Goal: Download file/media

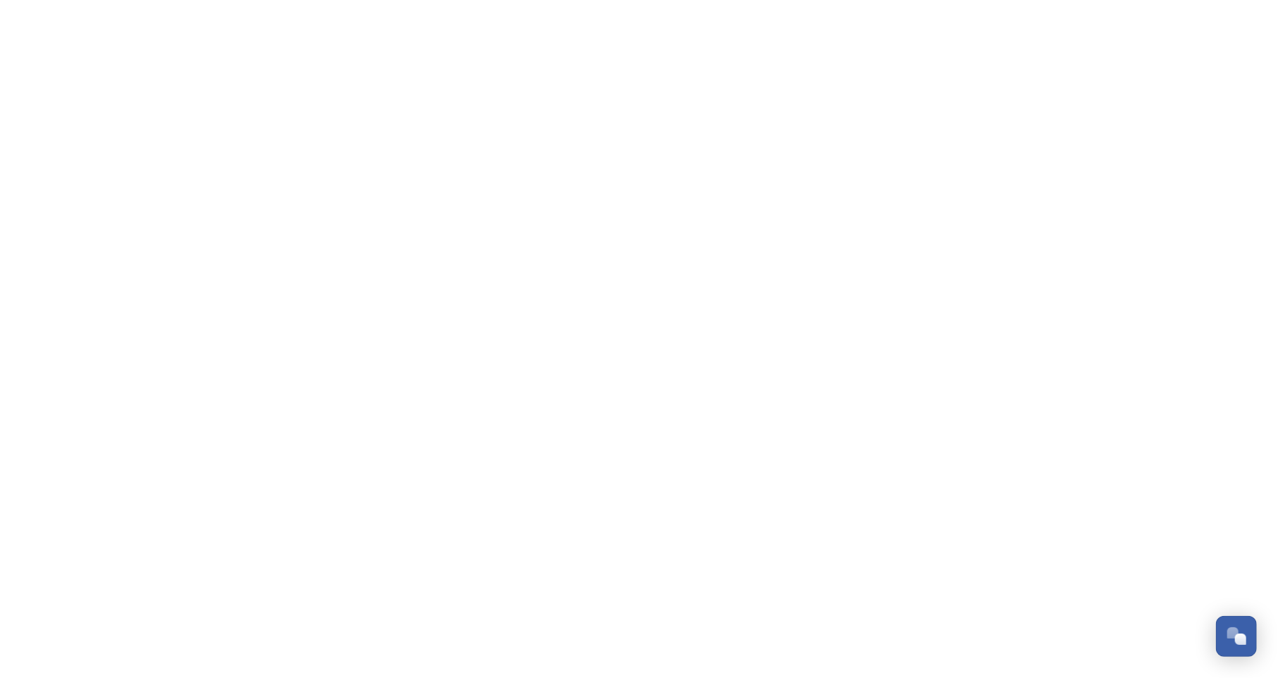
scroll to position [214, 0]
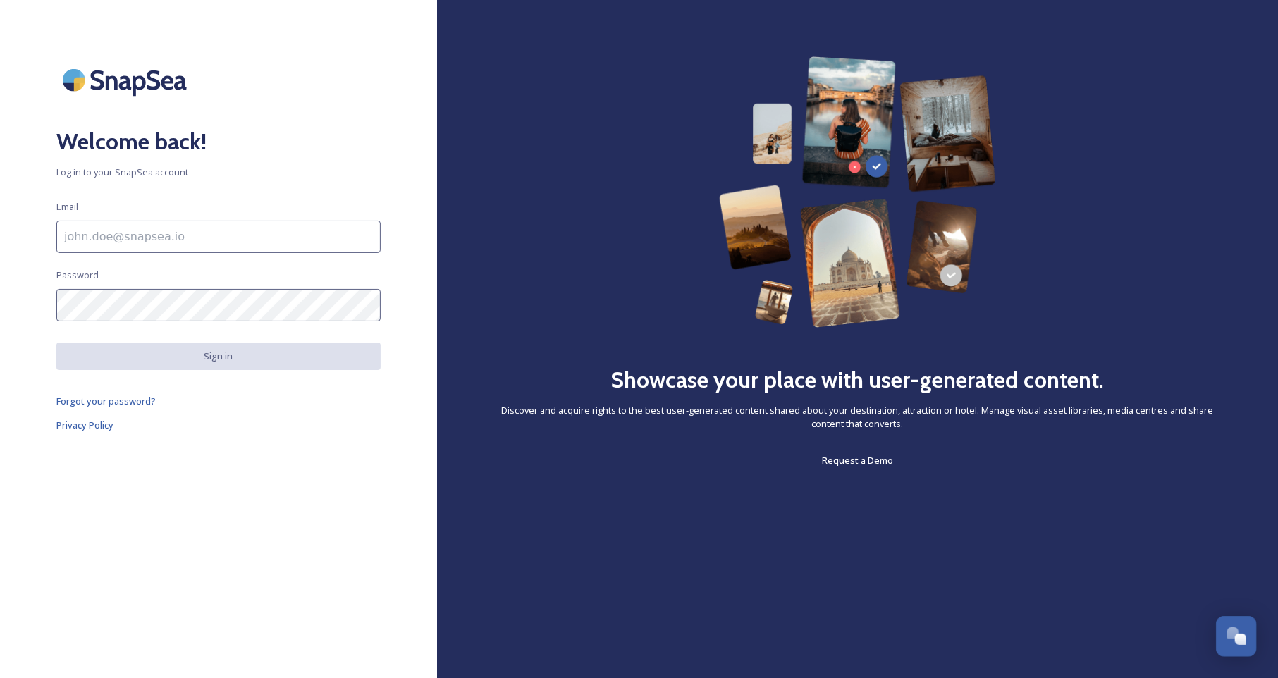
click at [227, 234] on input at bounding box center [218, 237] width 324 height 32
type input "[EMAIL_ADDRESS][DOMAIN_NAME]"
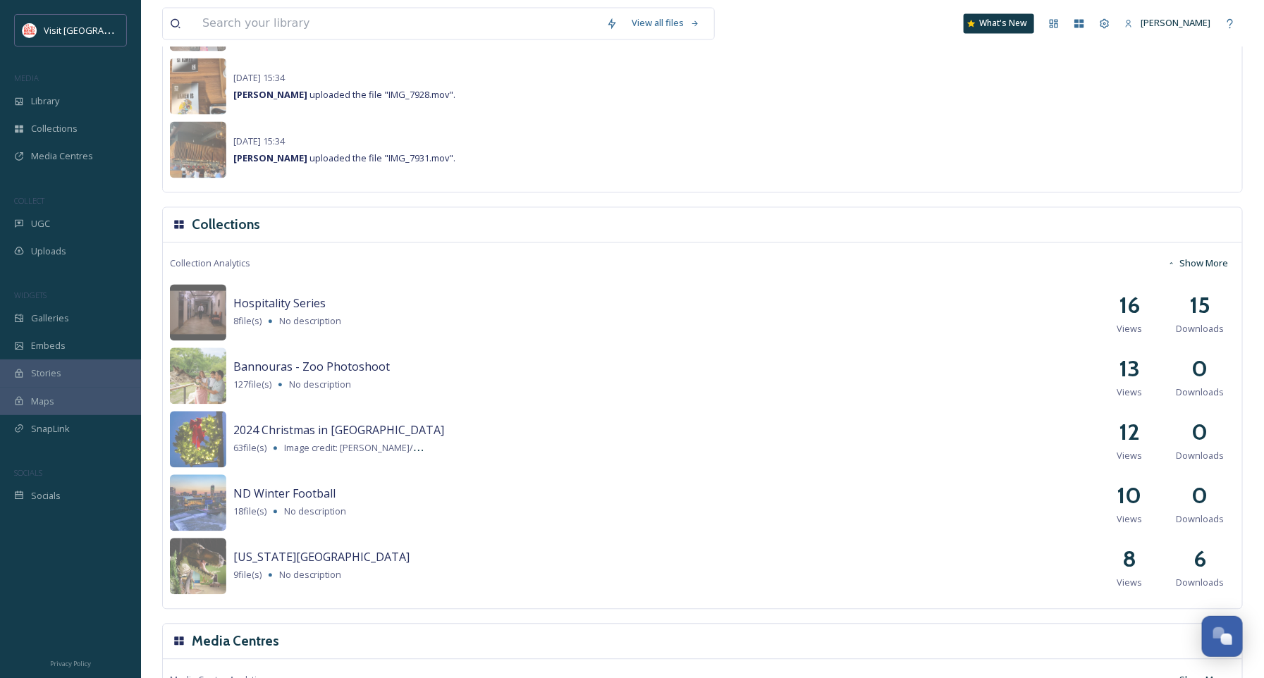
scroll to position [1252, 0]
click at [96, 101] on div "Library" at bounding box center [70, 100] width 141 height 27
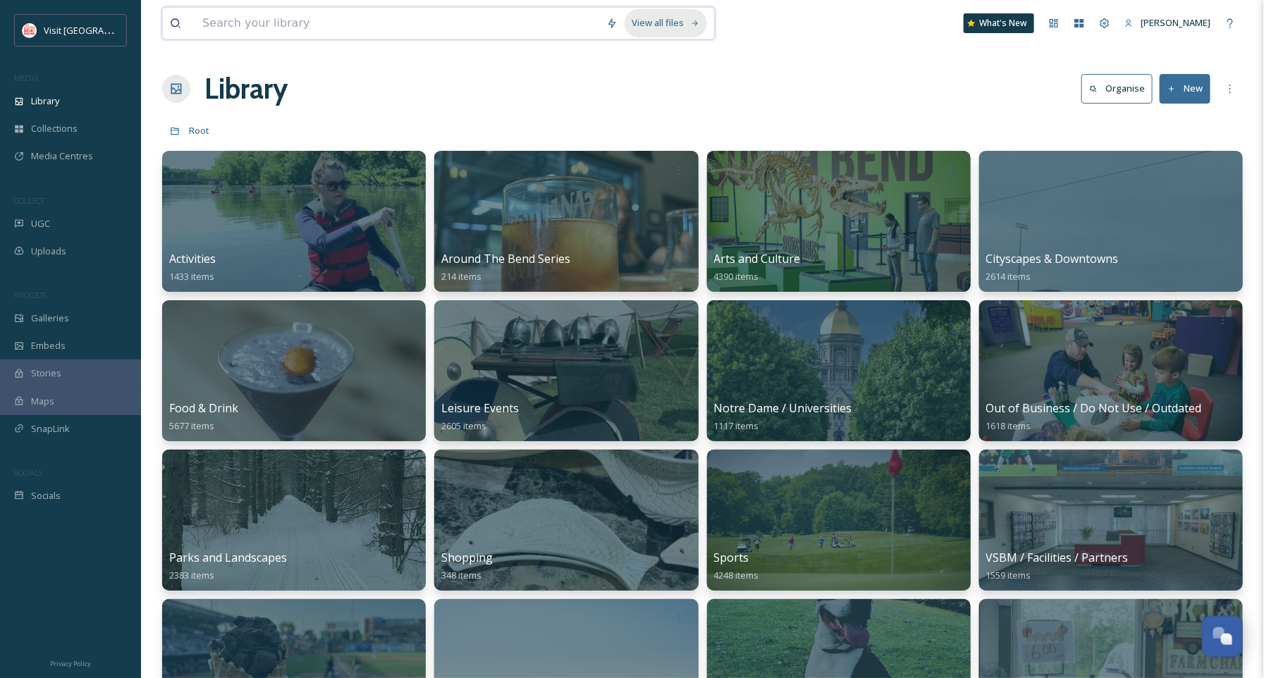
click at [691, 19] on icon at bounding box center [695, 23] width 9 height 9
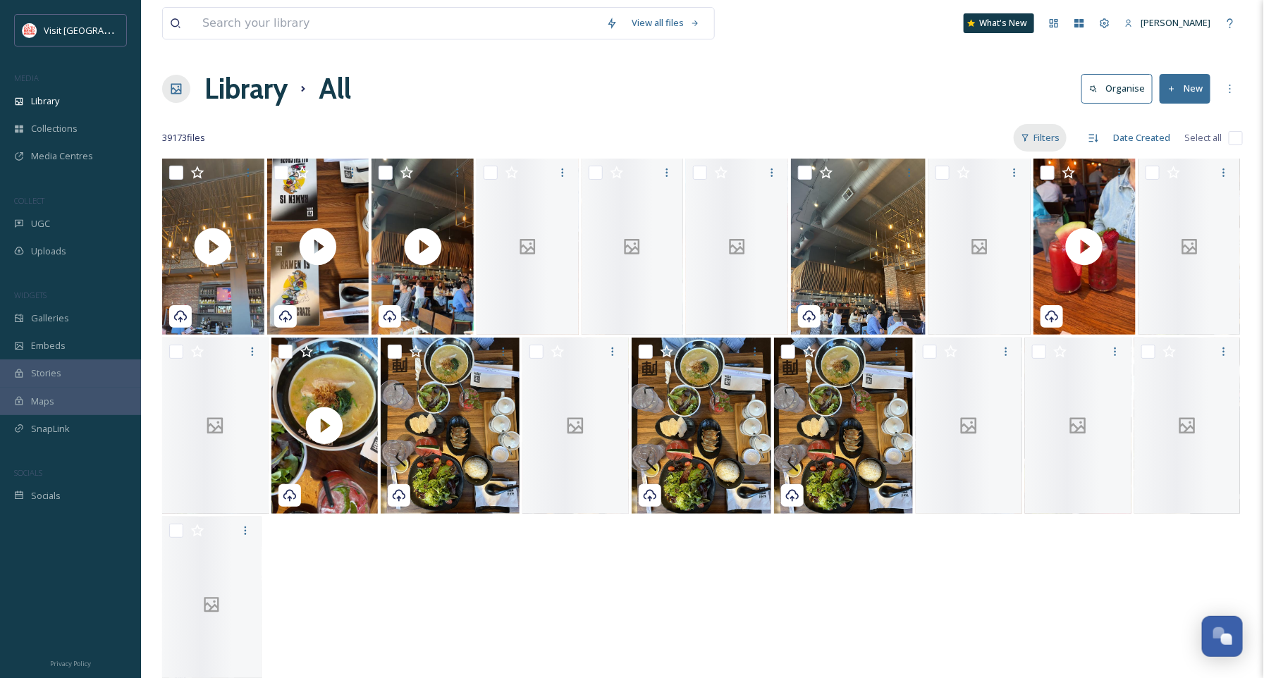
click at [1030, 143] on div "Filters" at bounding box center [1040, 137] width 53 height 27
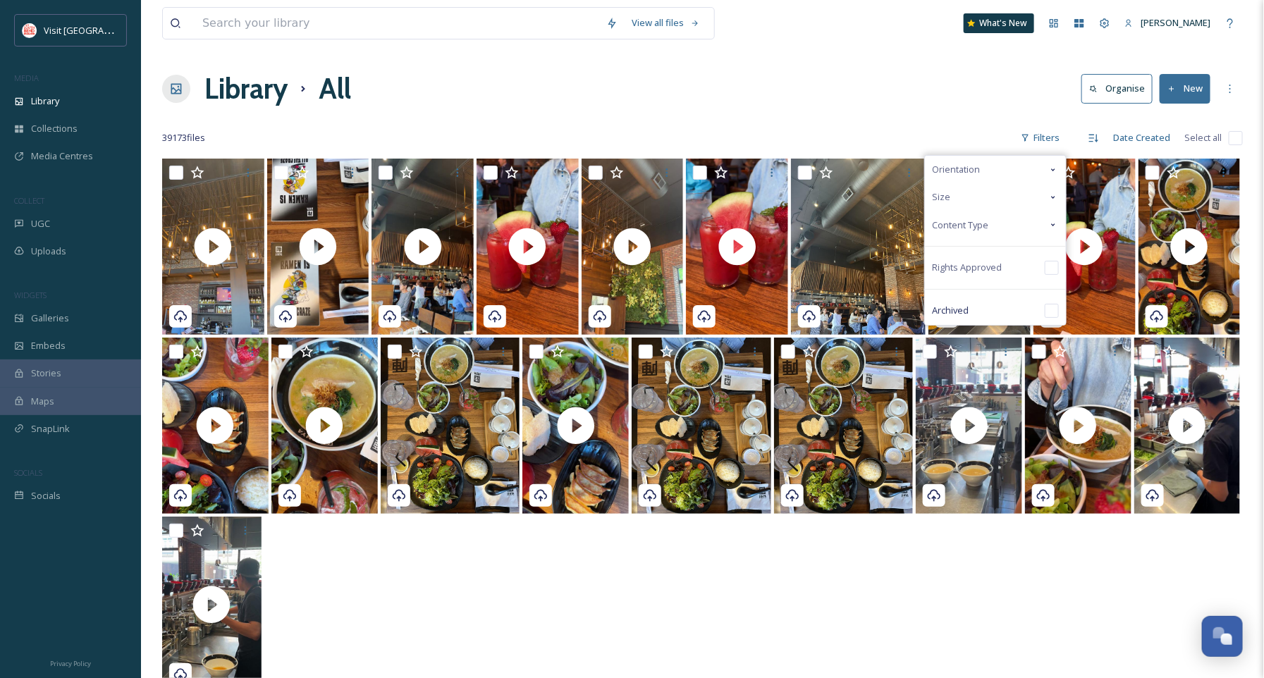
click at [975, 228] on span "Content Type" at bounding box center [960, 225] width 56 height 13
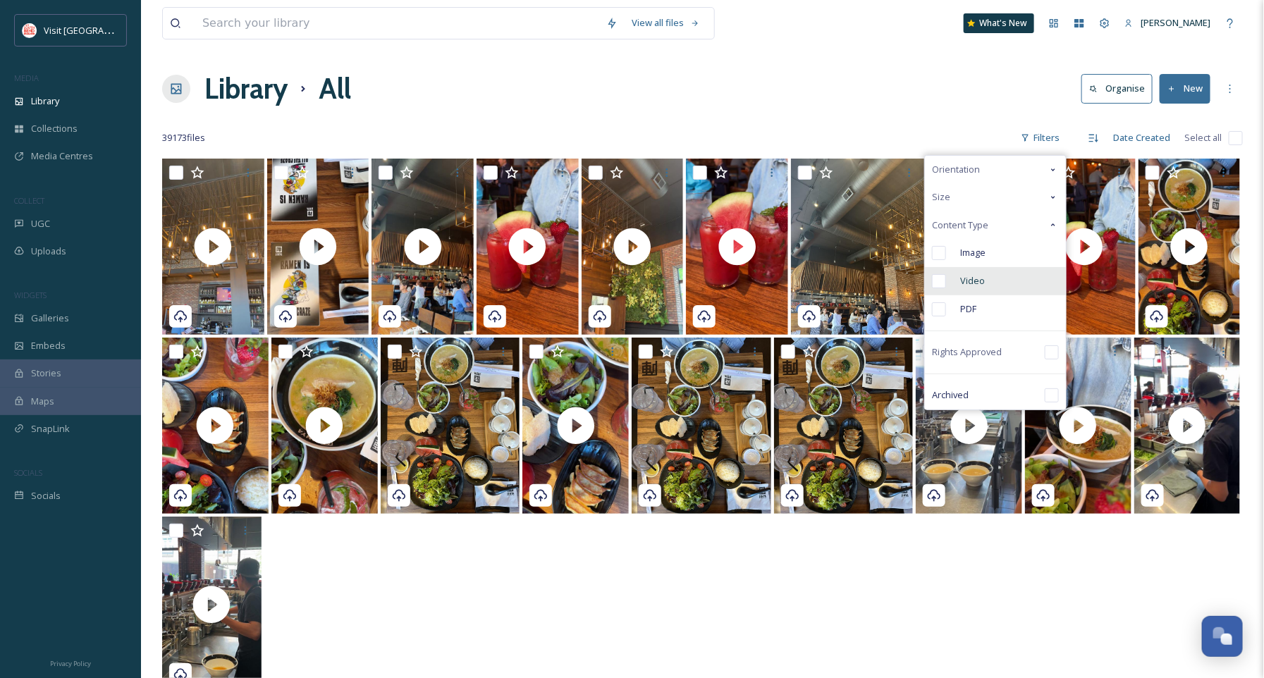
click at [959, 283] on div "Video" at bounding box center [995, 281] width 141 height 28
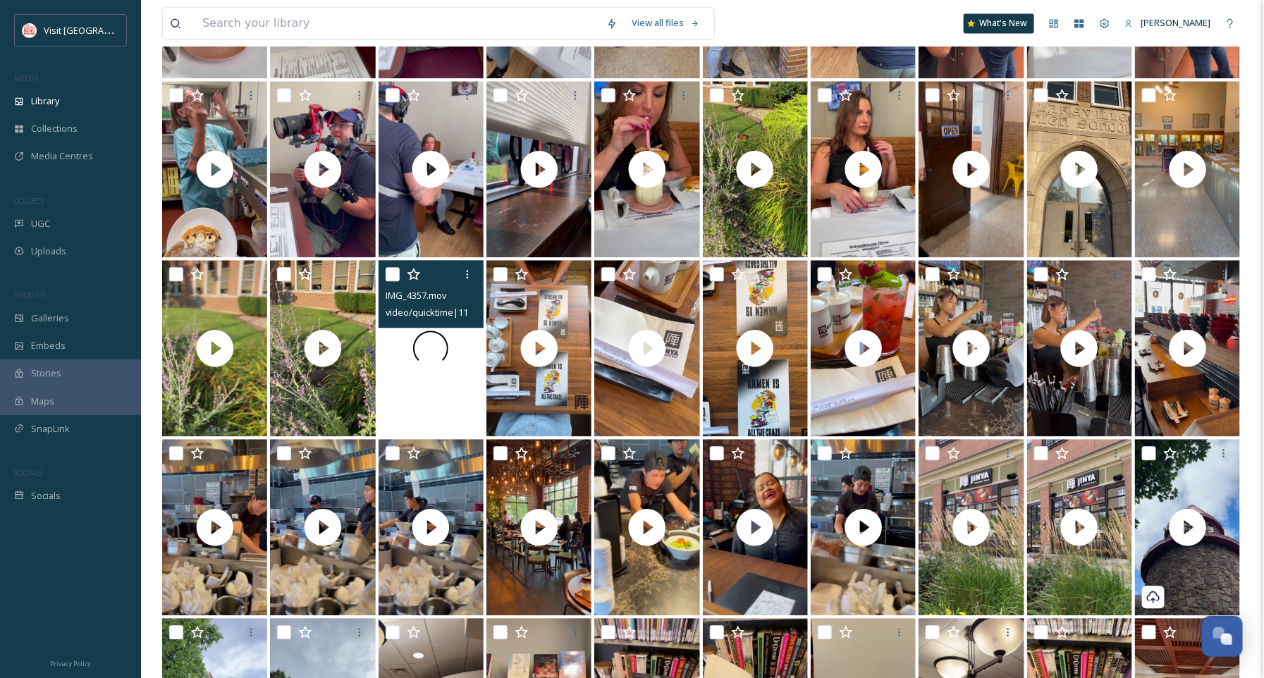
scroll to position [1511, 0]
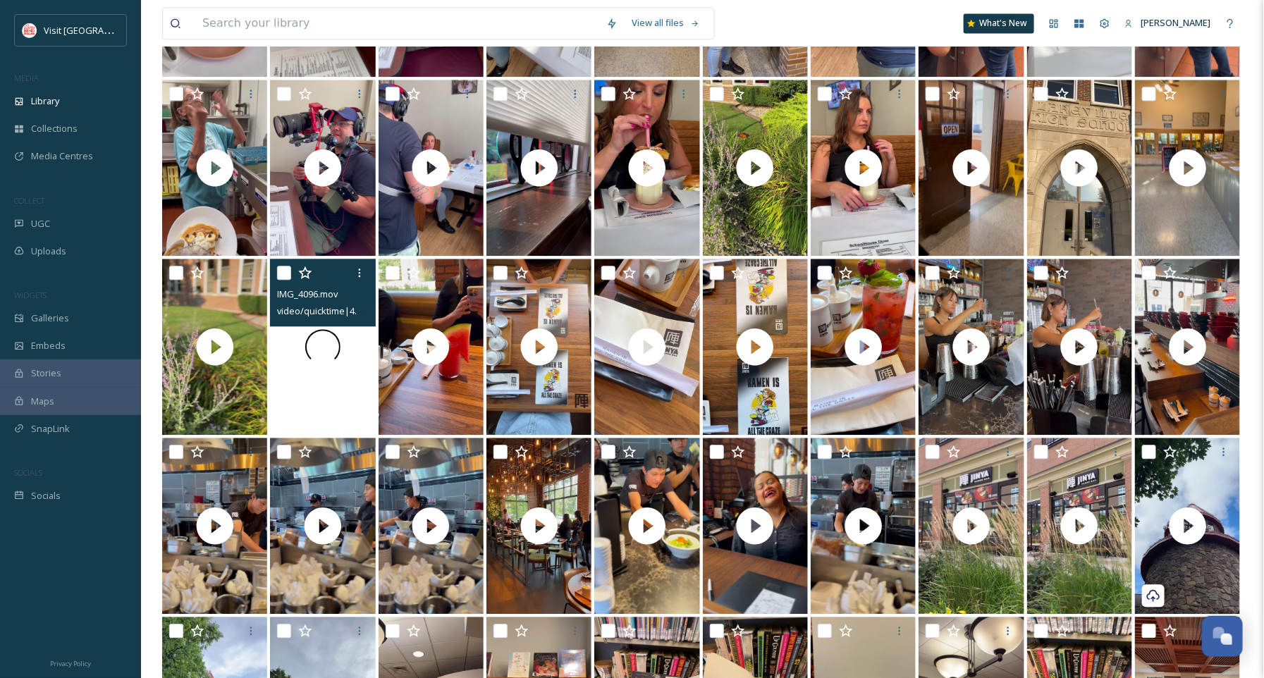
click at [318, 400] on div at bounding box center [322, 347] width 105 height 176
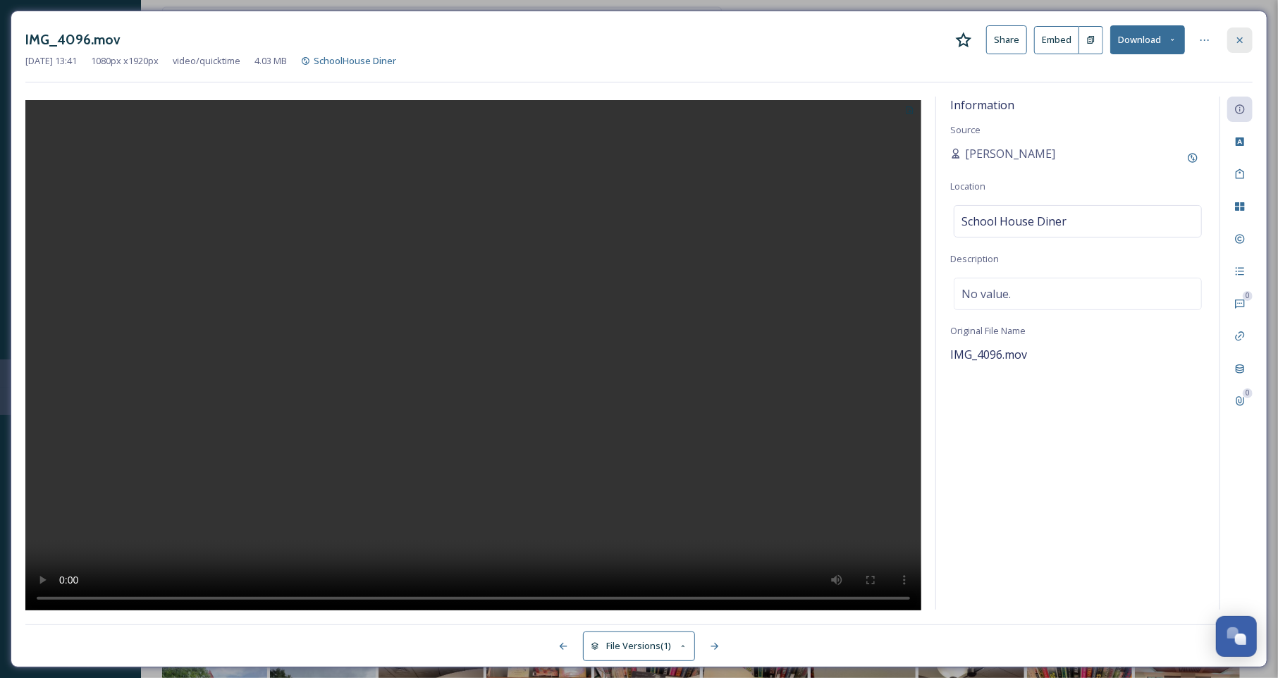
click at [1233, 37] on div at bounding box center [1239, 39] width 25 height 25
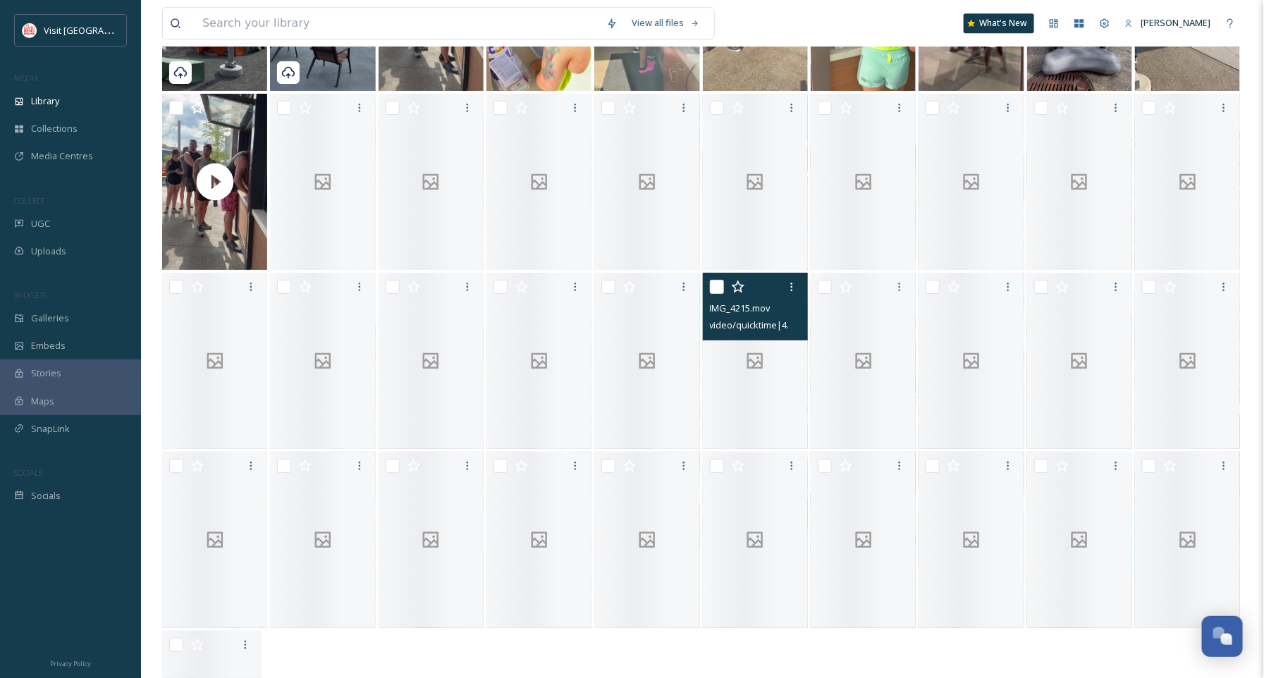
scroll to position [4540, 0]
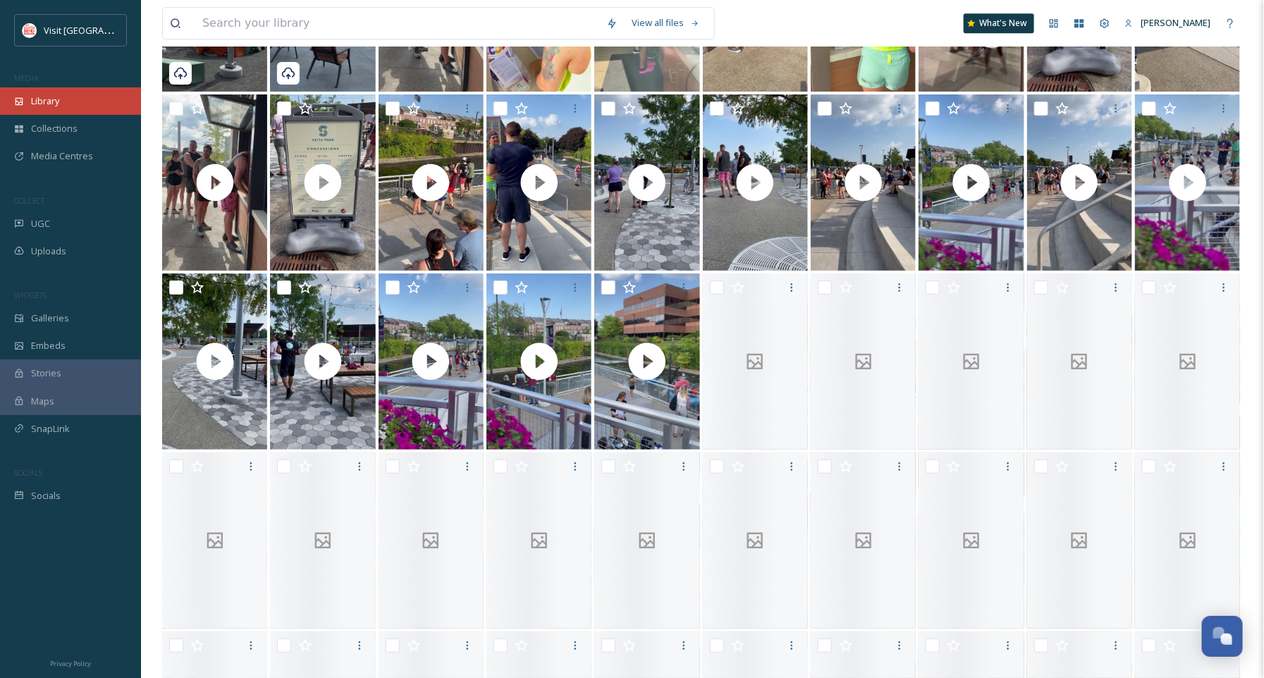
click at [71, 98] on div "Library" at bounding box center [70, 100] width 141 height 27
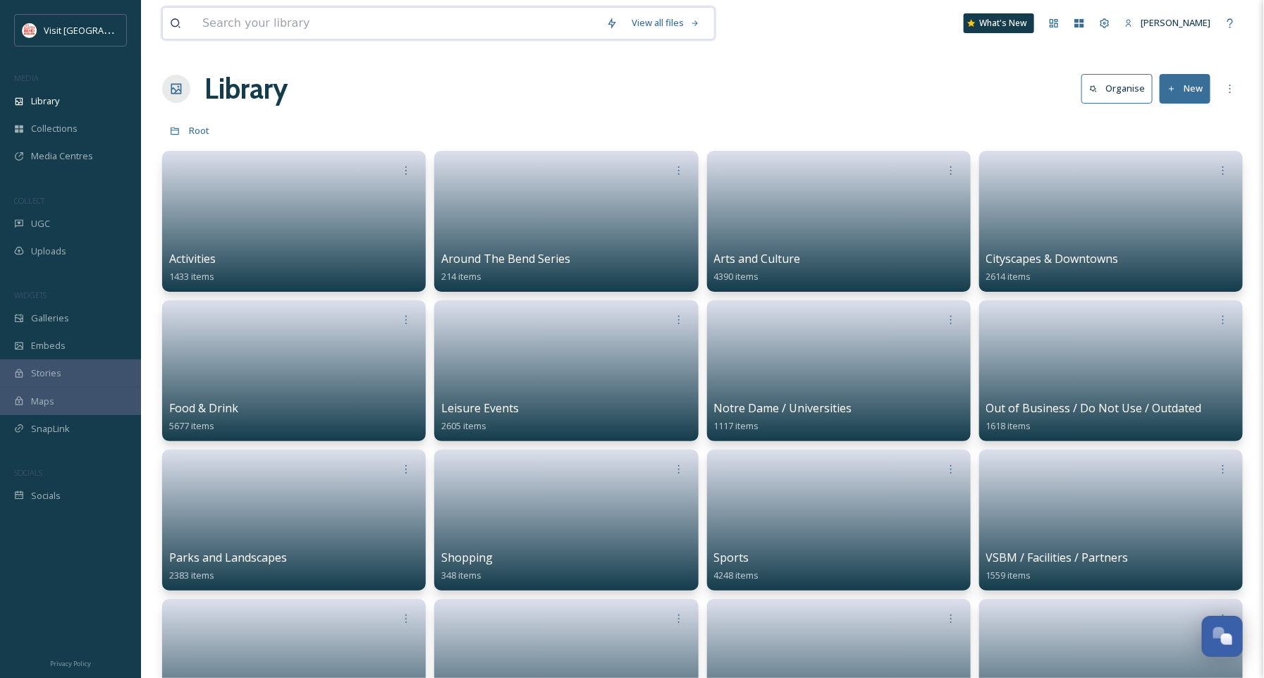
click at [302, 28] on input at bounding box center [397, 23] width 404 height 31
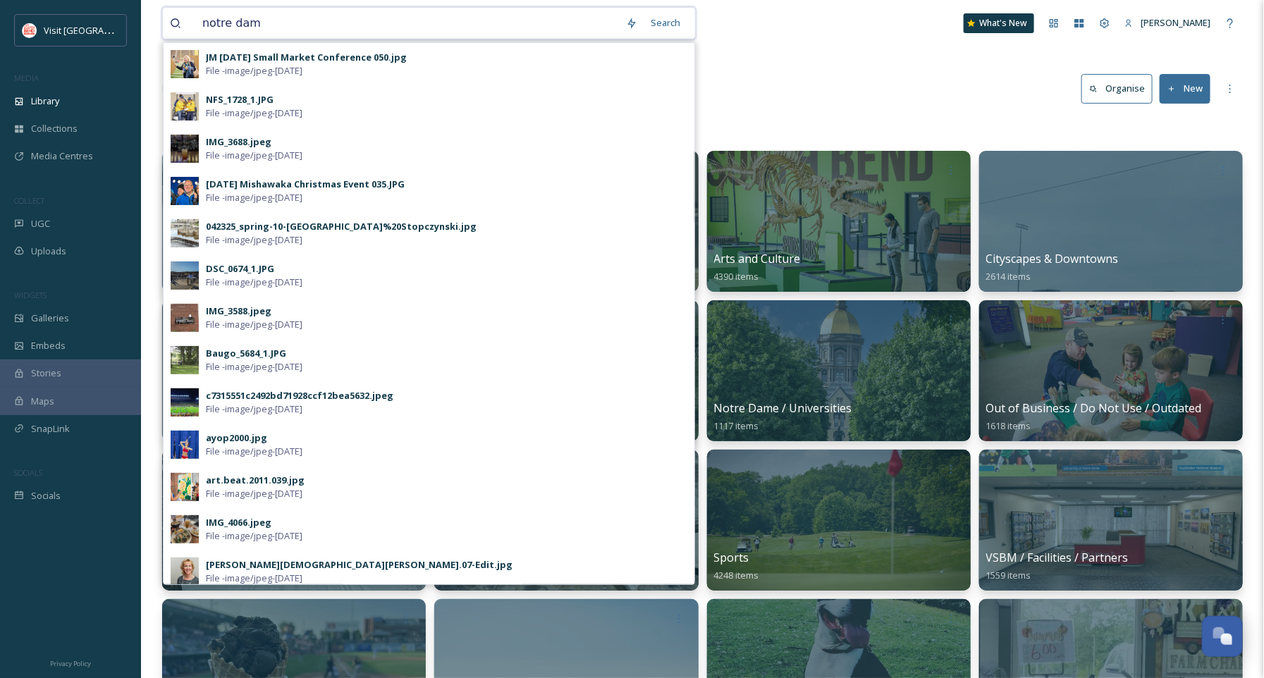
type input "notre dame"
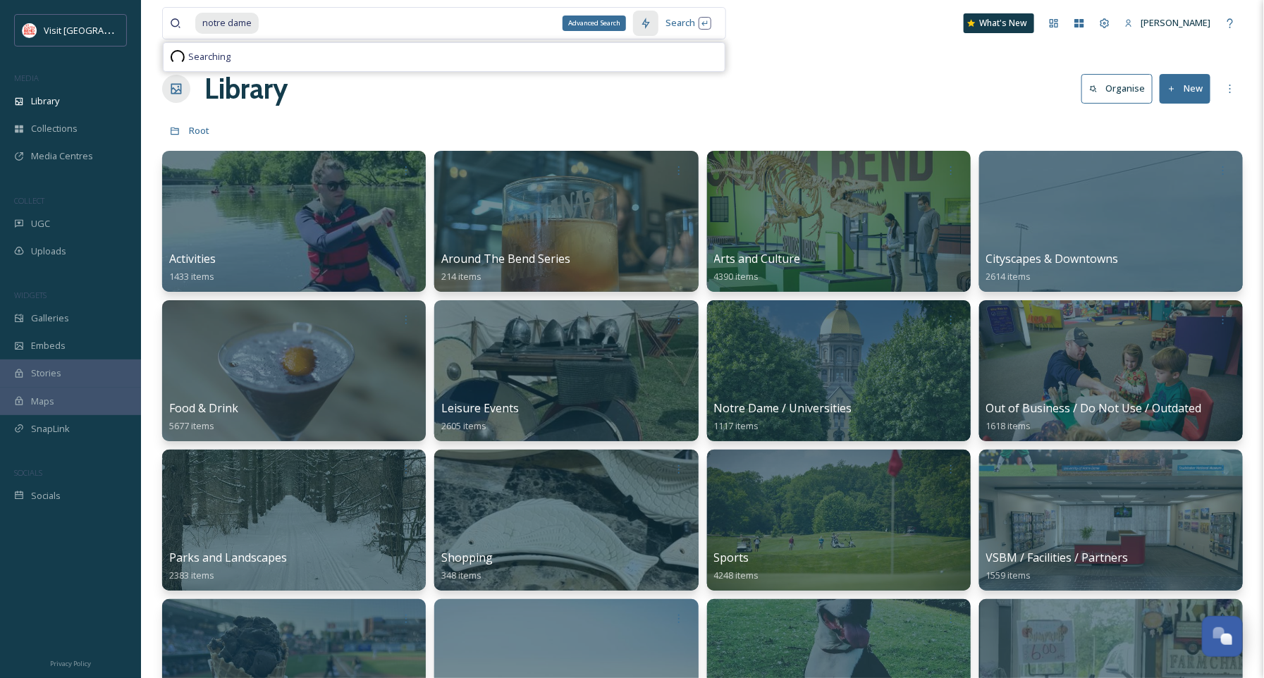
click at [648, 25] on icon at bounding box center [645, 23] width 11 height 11
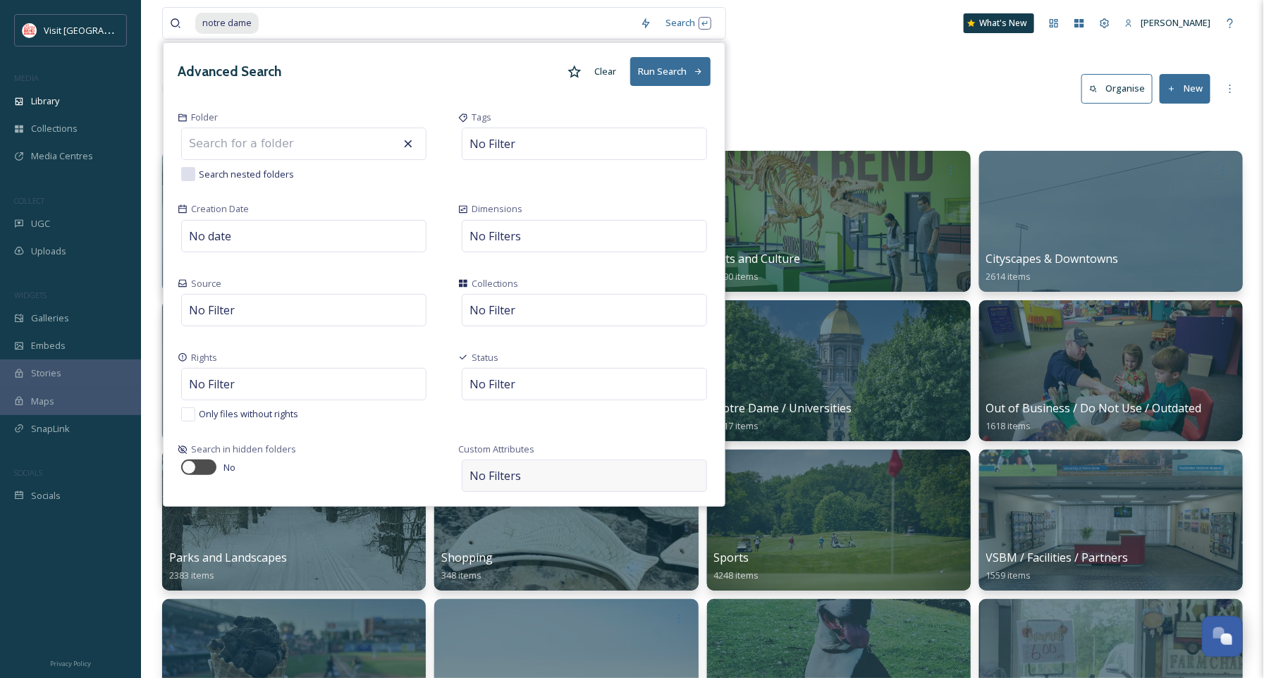
click at [503, 476] on span "No Filters" at bounding box center [494, 475] width 51 height 17
click at [425, 435] on div "Search in hidden folders No" at bounding box center [304, 469] width 281 height 74
click at [700, 75] on icon at bounding box center [698, 71] width 9 height 9
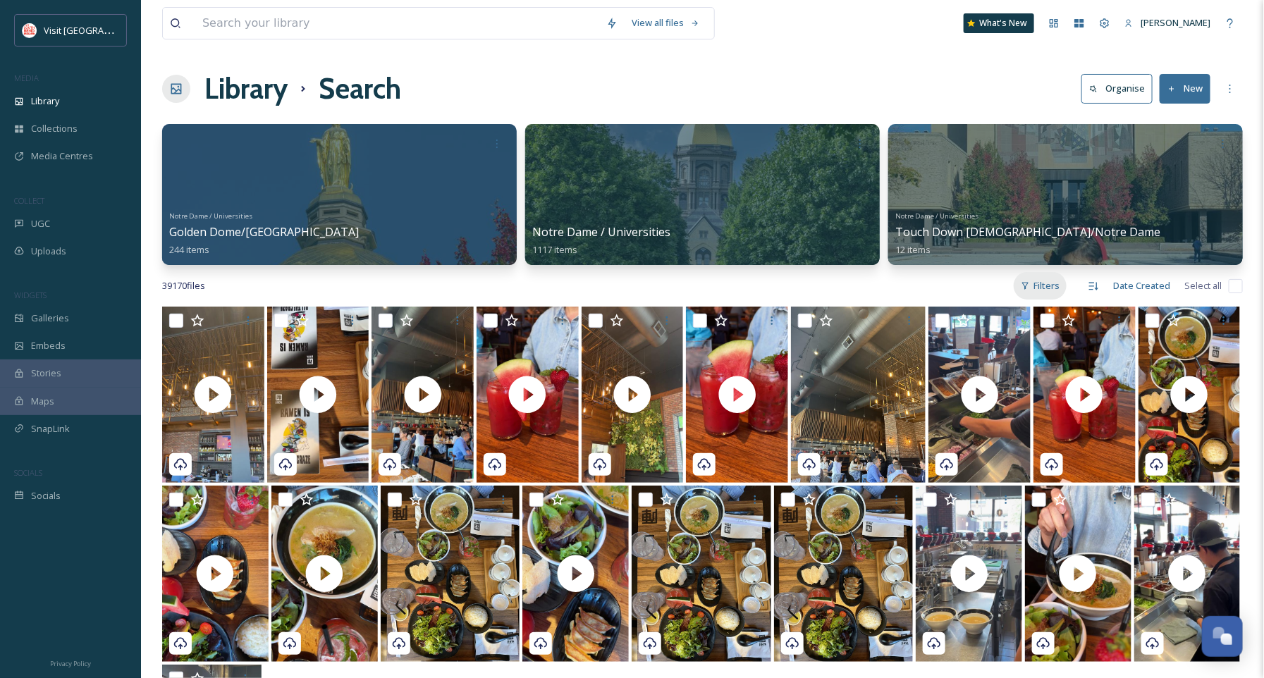
click at [1045, 286] on div "Filters" at bounding box center [1040, 285] width 53 height 27
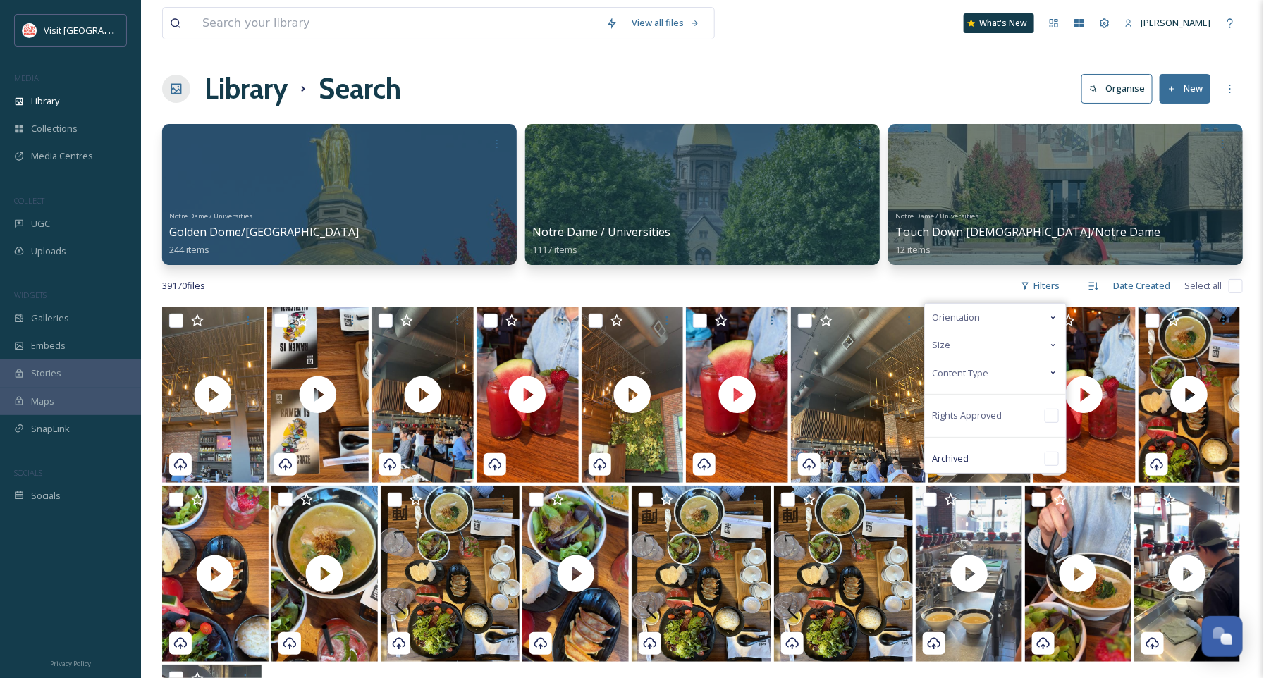
click at [1002, 369] on div "Content Type" at bounding box center [995, 372] width 141 height 27
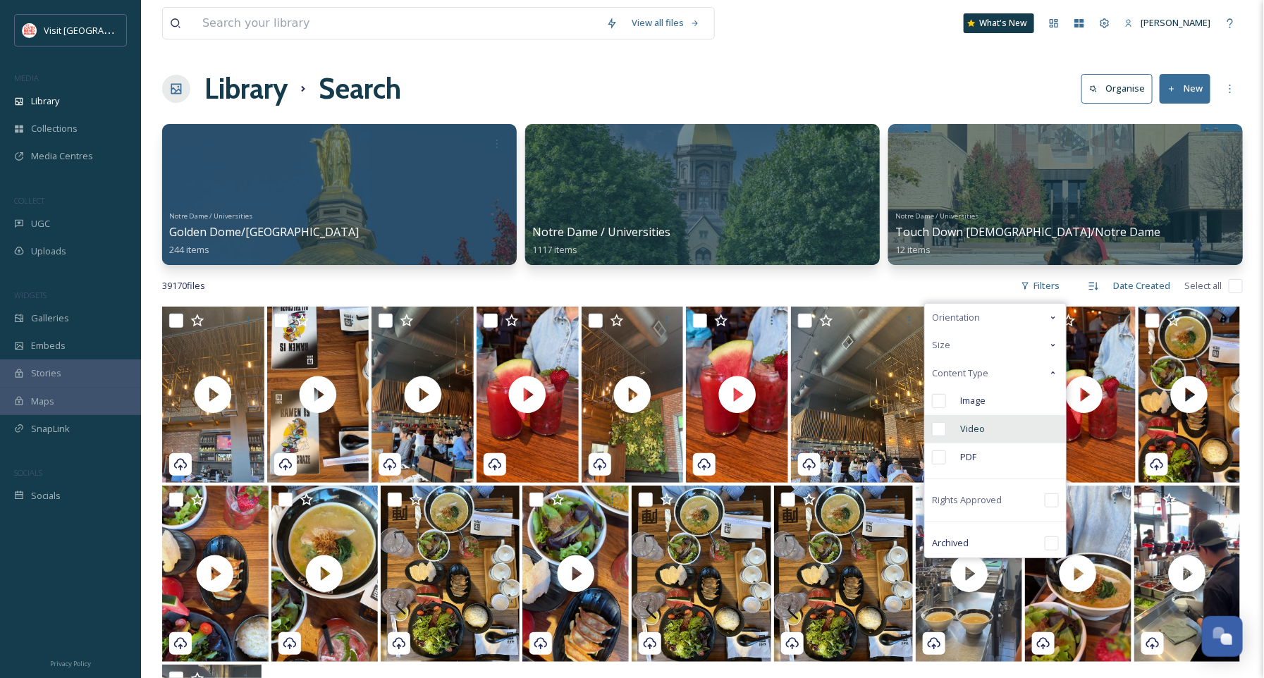
click at [967, 435] on span "Video" at bounding box center [972, 428] width 25 height 13
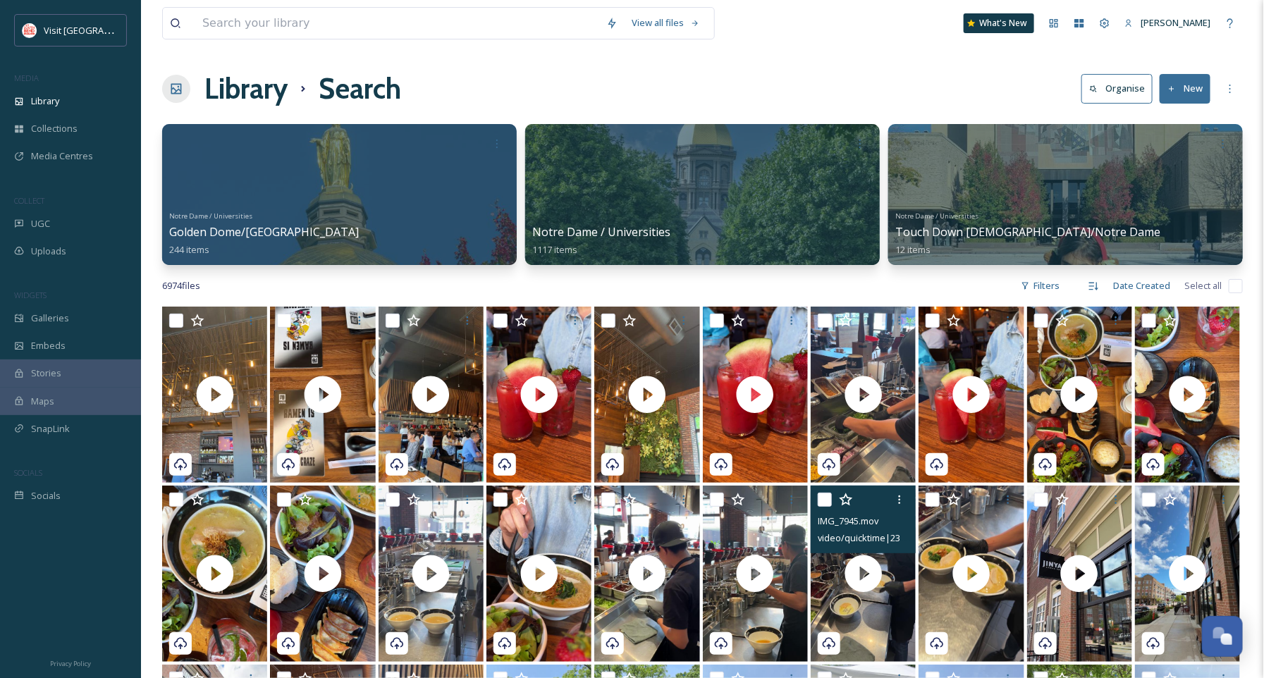
scroll to position [737, 0]
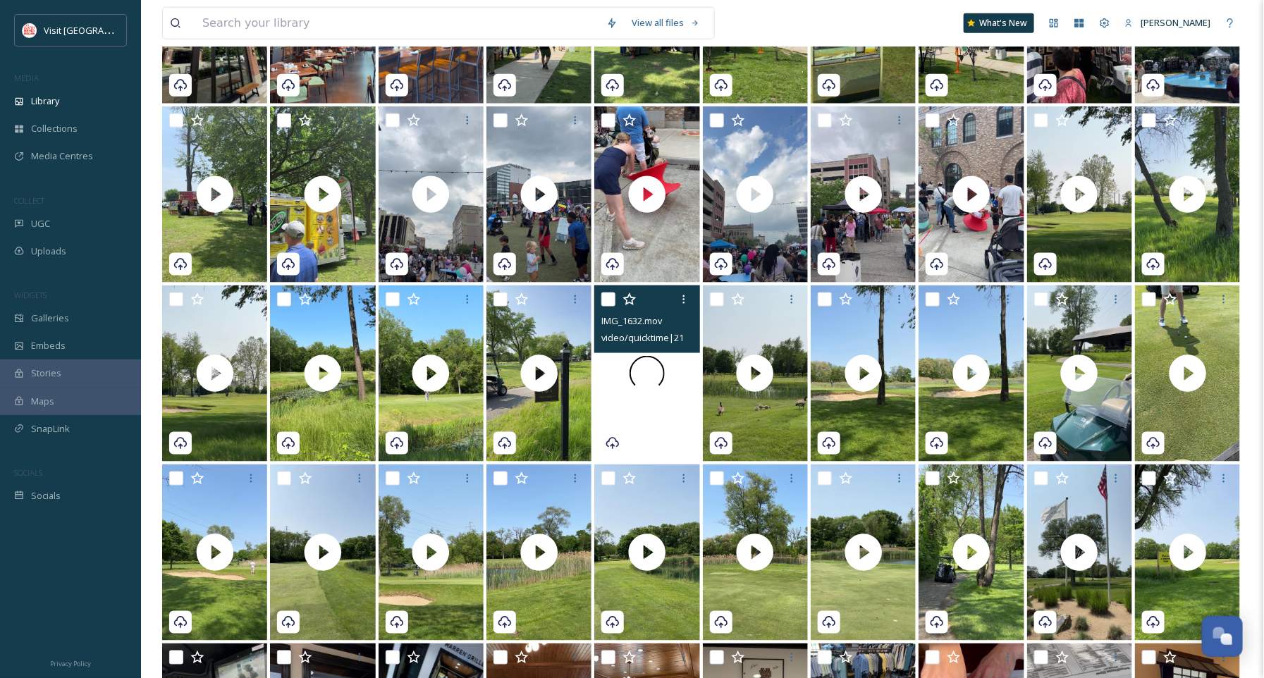
click at [649, 423] on div at bounding box center [646, 373] width 105 height 176
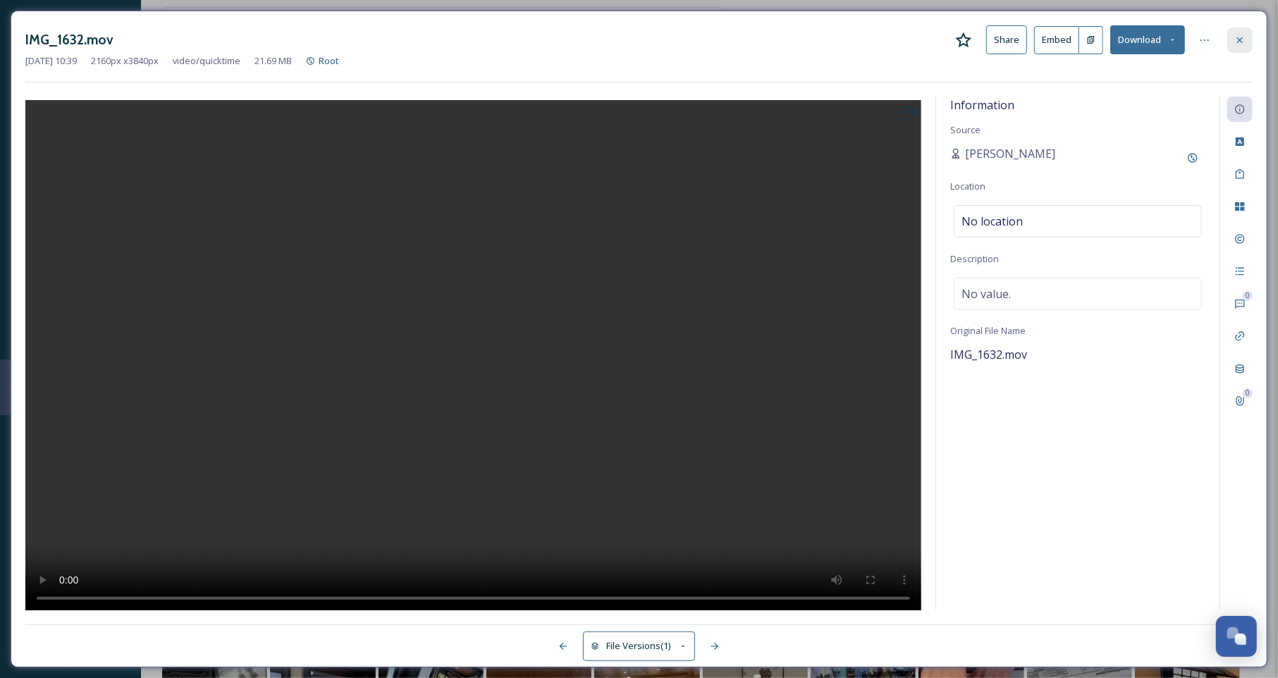
click at [1238, 35] on icon at bounding box center [1239, 40] width 11 height 11
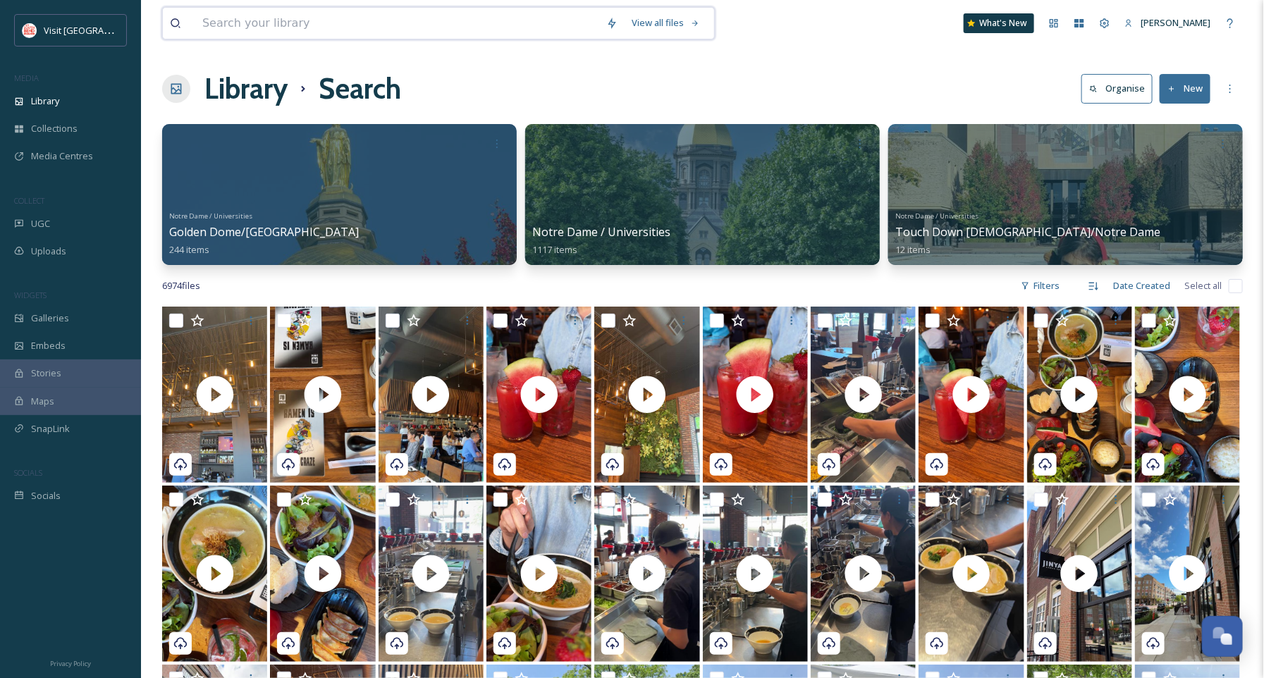
click at [321, 20] on input at bounding box center [397, 23] width 404 height 31
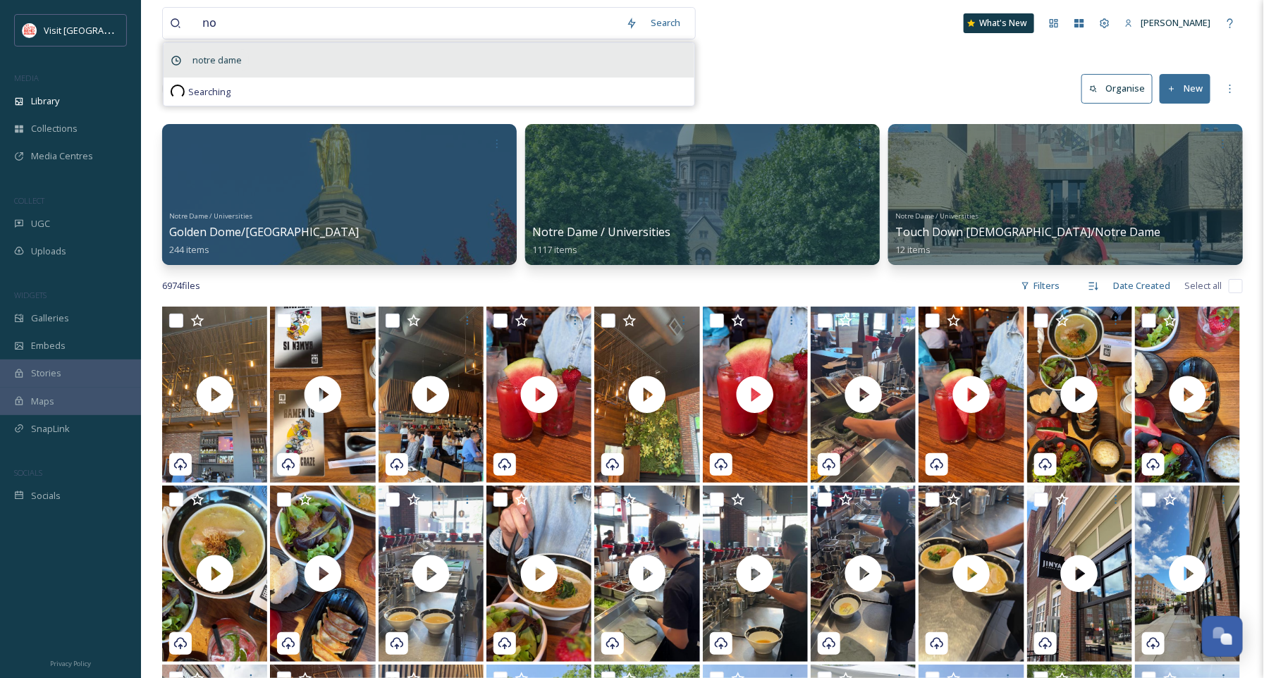
click at [284, 55] on div "notre dame" at bounding box center [429, 60] width 531 height 35
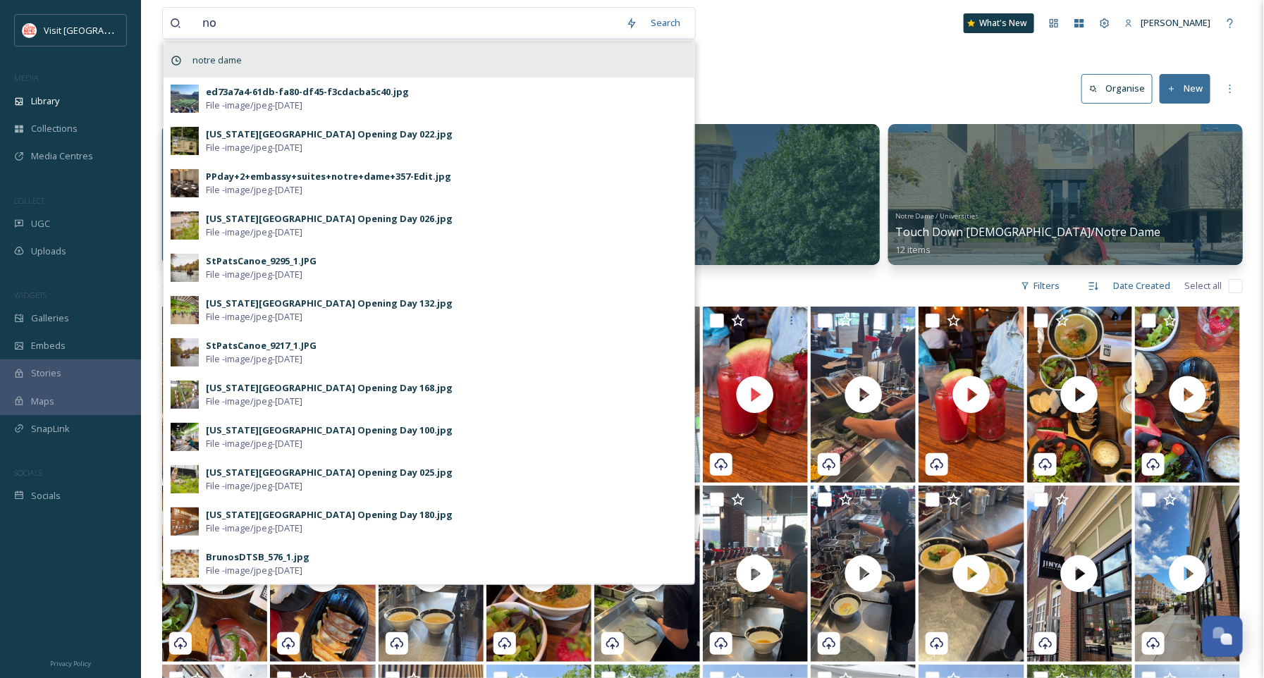
click at [284, 55] on div "notre dame" at bounding box center [429, 60] width 531 height 35
click at [214, 62] on span "notre dame" at bounding box center [216, 60] width 63 height 20
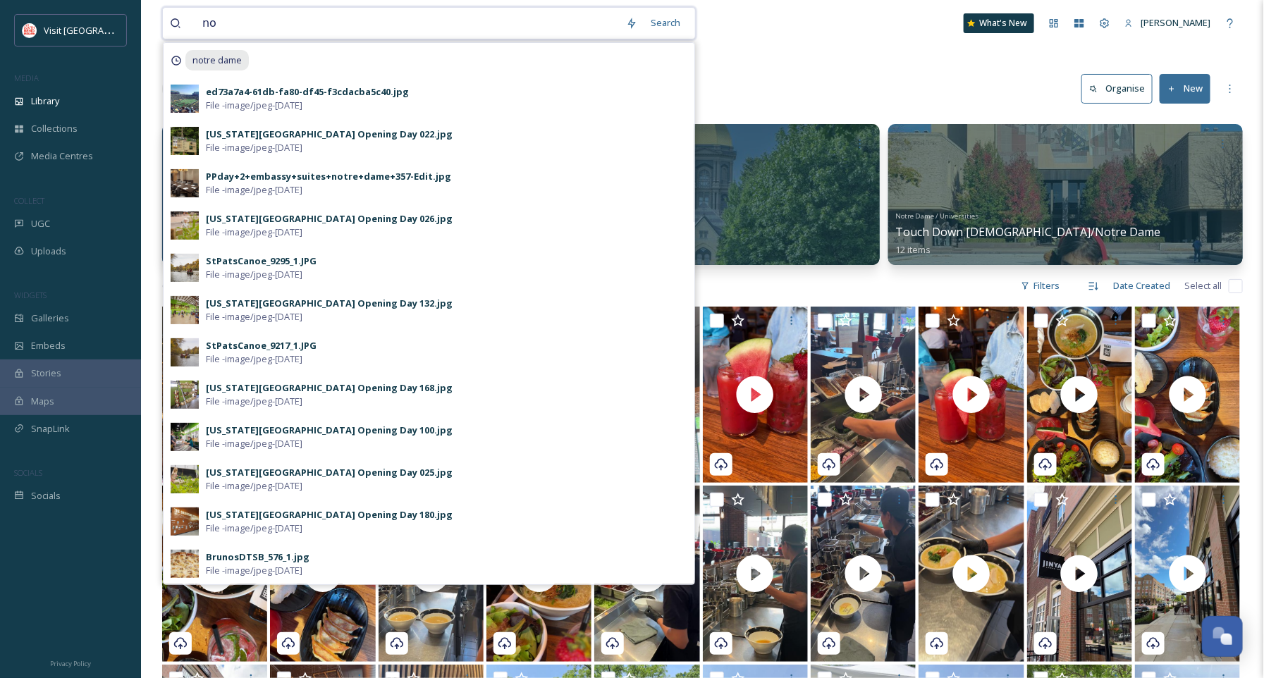
click at [460, 13] on input "no" at bounding box center [407, 23] width 424 height 31
type input "notre dame"
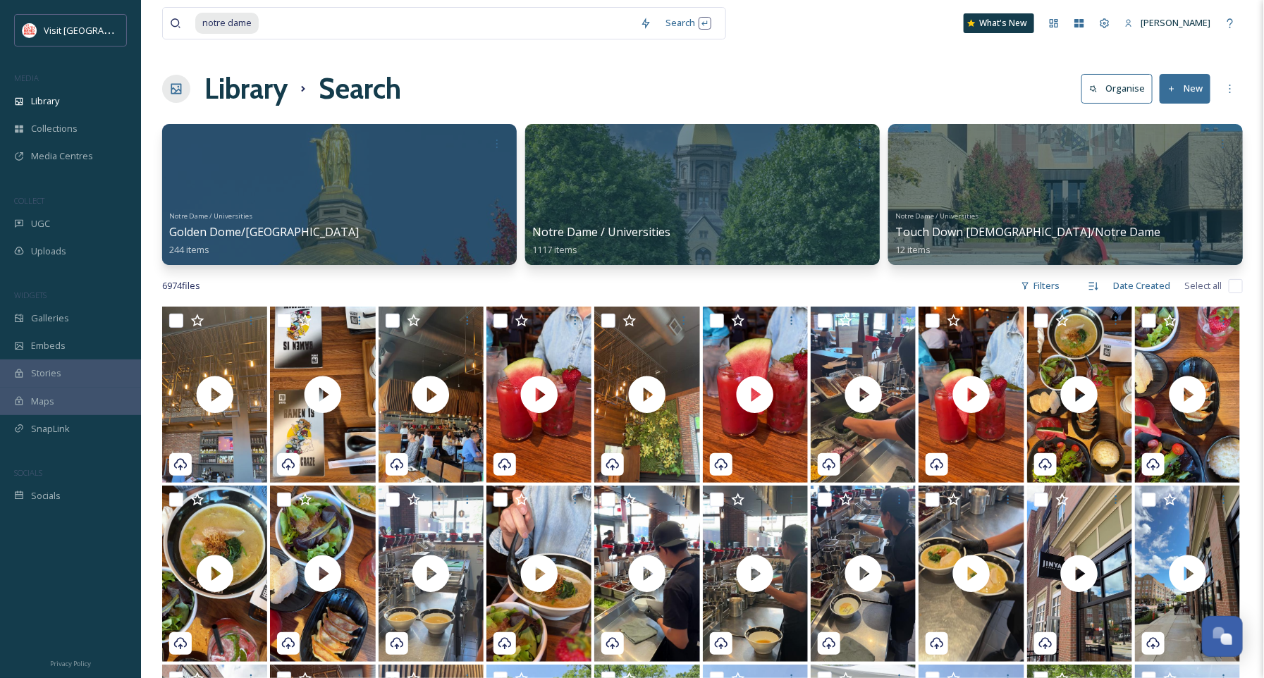
click at [908, 76] on div "Library Search Organise New" at bounding box center [702, 89] width 1081 height 42
click at [688, 27] on div "Search Press Enter to search" at bounding box center [688, 22] width 60 height 27
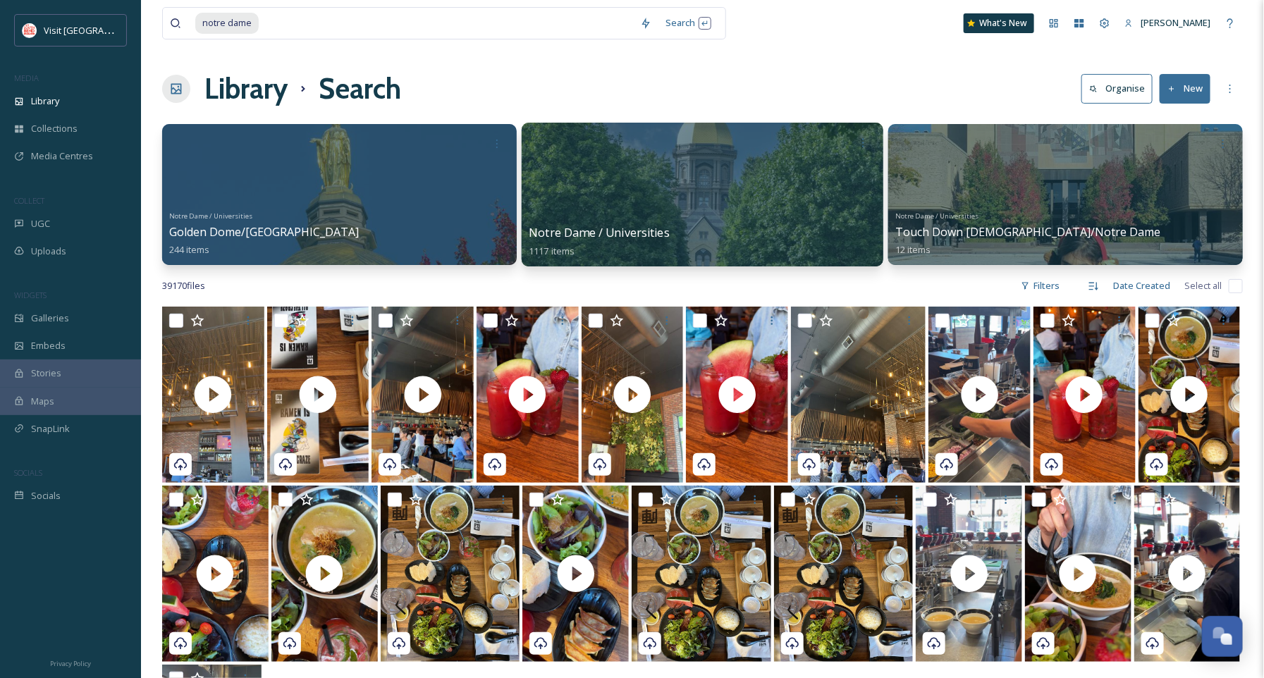
click at [640, 180] on div at bounding box center [703, 195] width 362 height 144
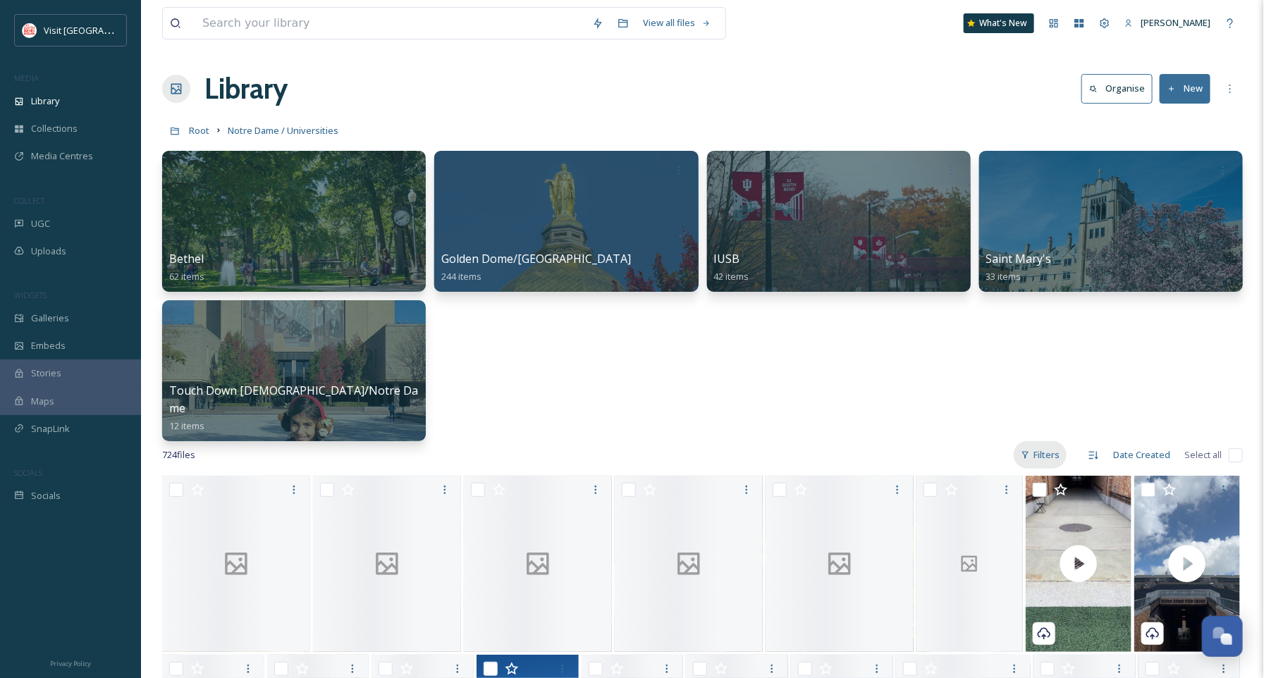
click at [1046, 449] on div "Filters" at bounding box center [1040, 454] width 53 height 27
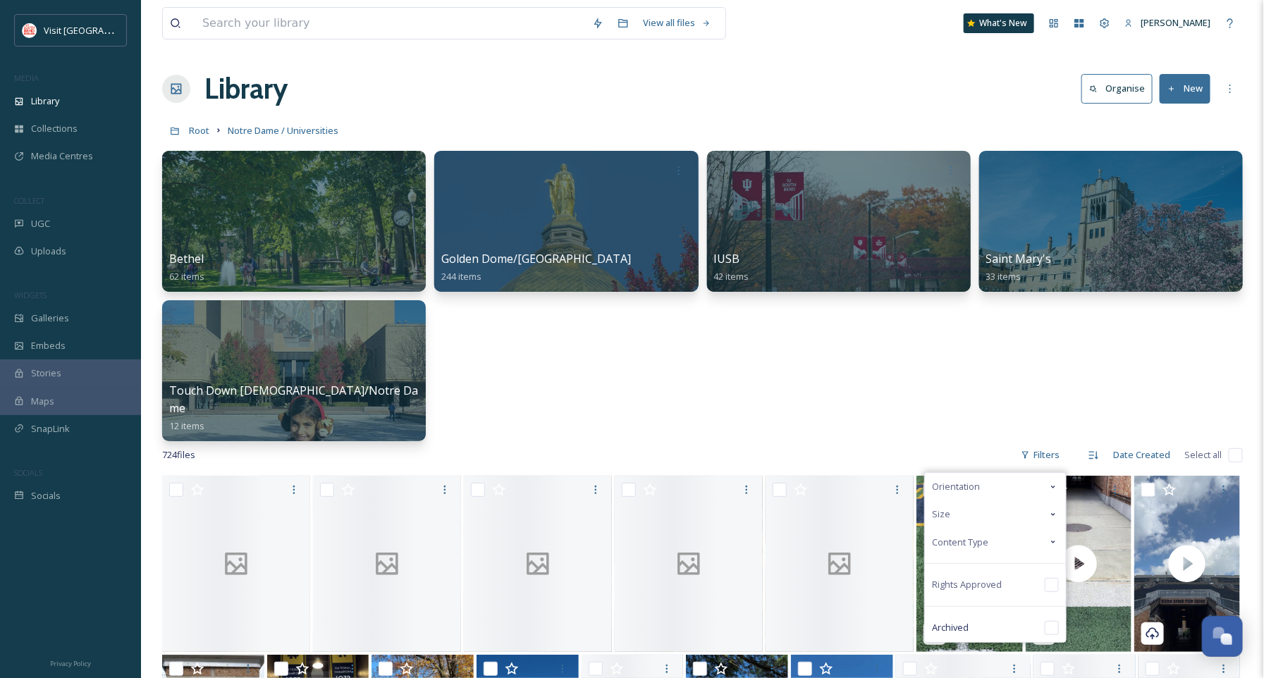
click at [940, 541] on span "Content Type" at bounding box center [960, 542] width 56 height 13
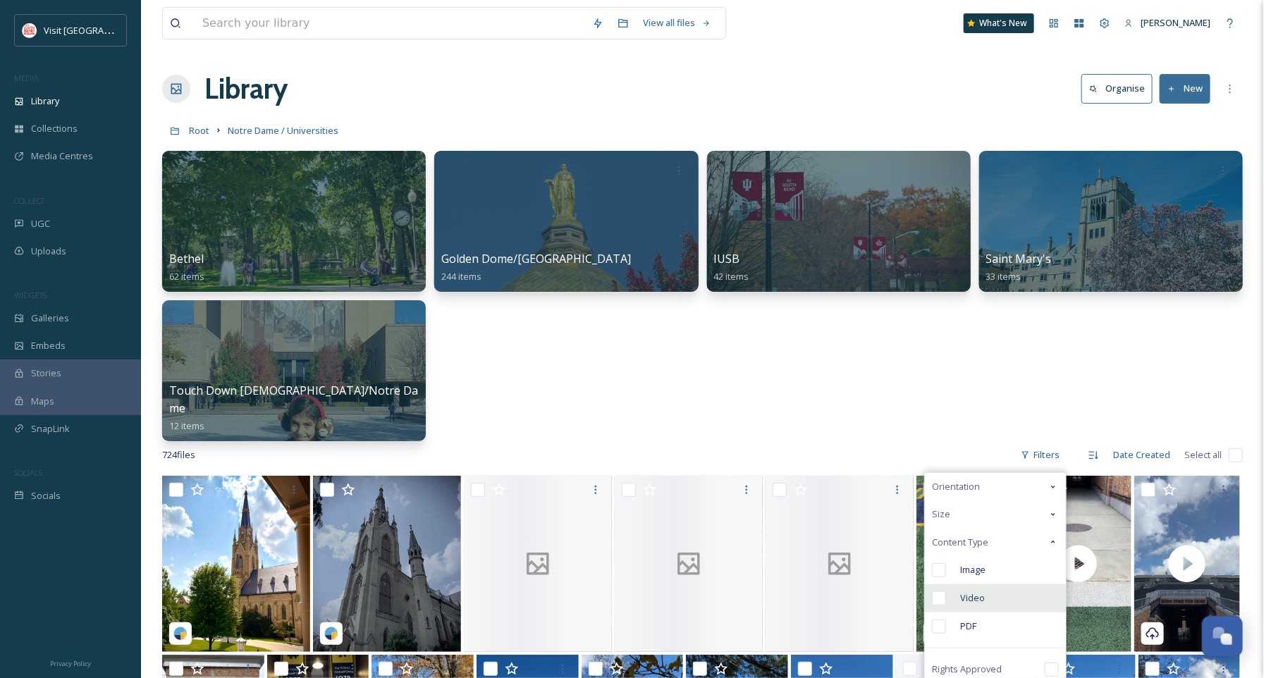
click at [966, 593] on span "Video" at bounding box center [972, 597] width 25 height 13
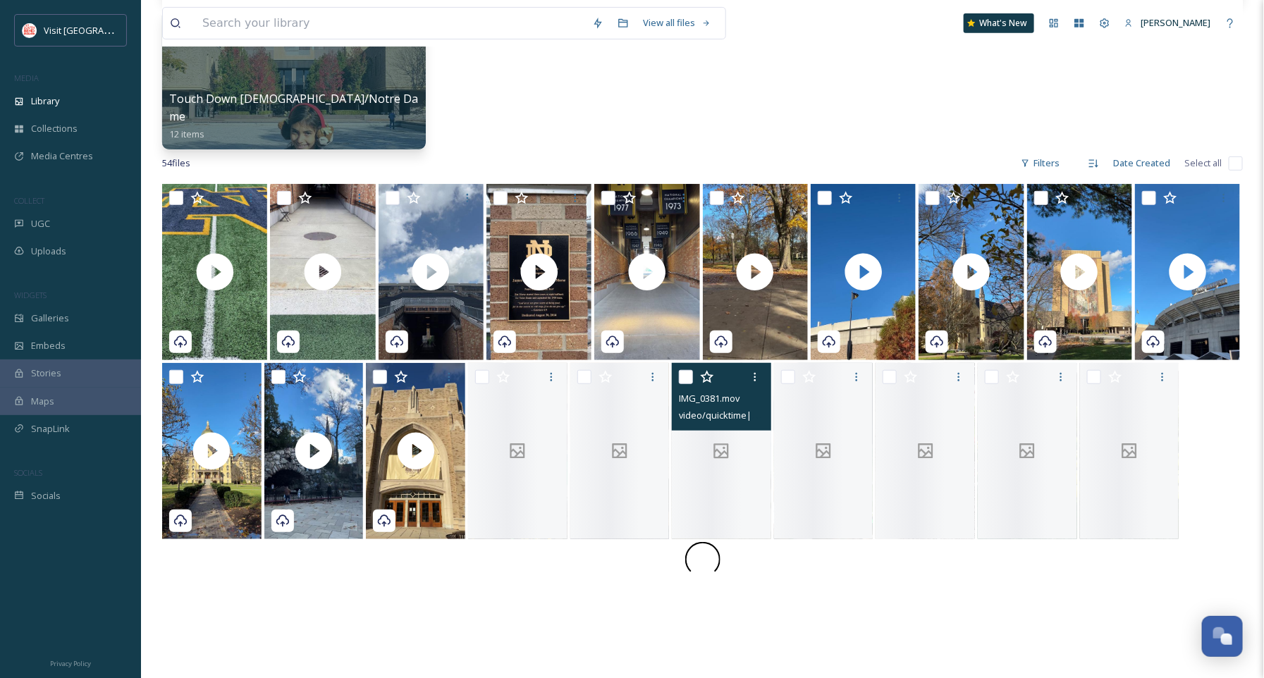
scroll to position [291, 0]
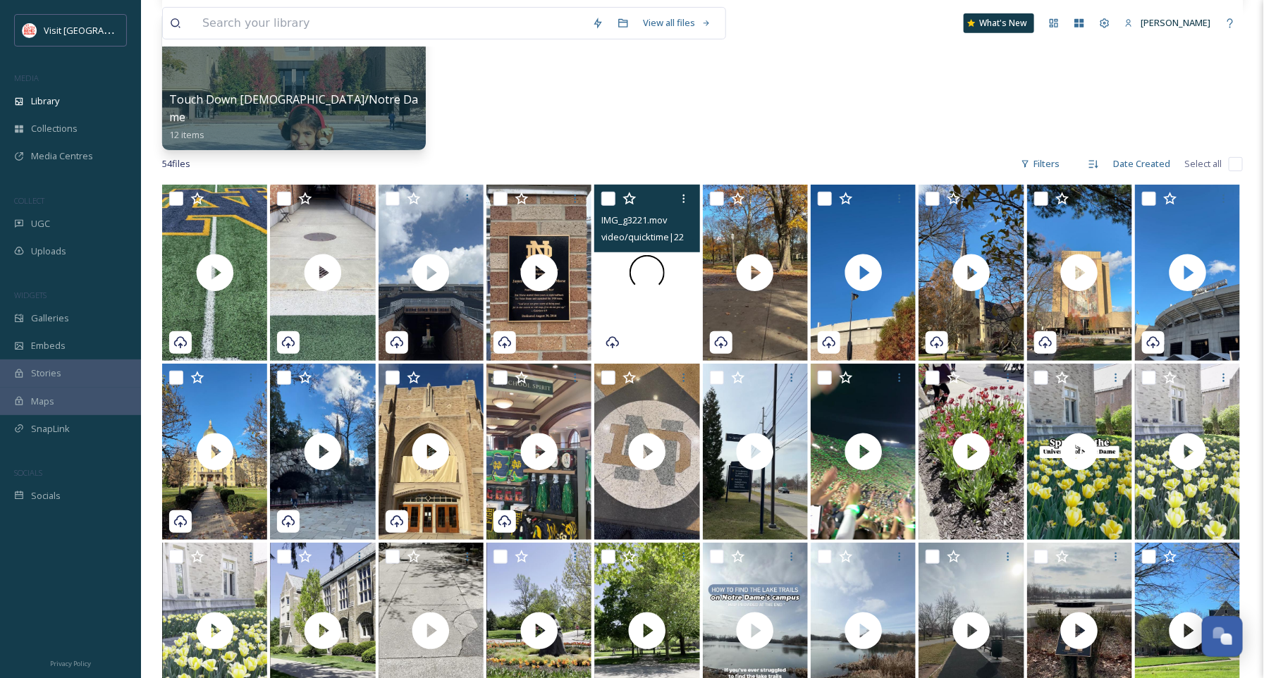
click at [679, 310] on div at bounding box center [646, 273] width 105 height 176
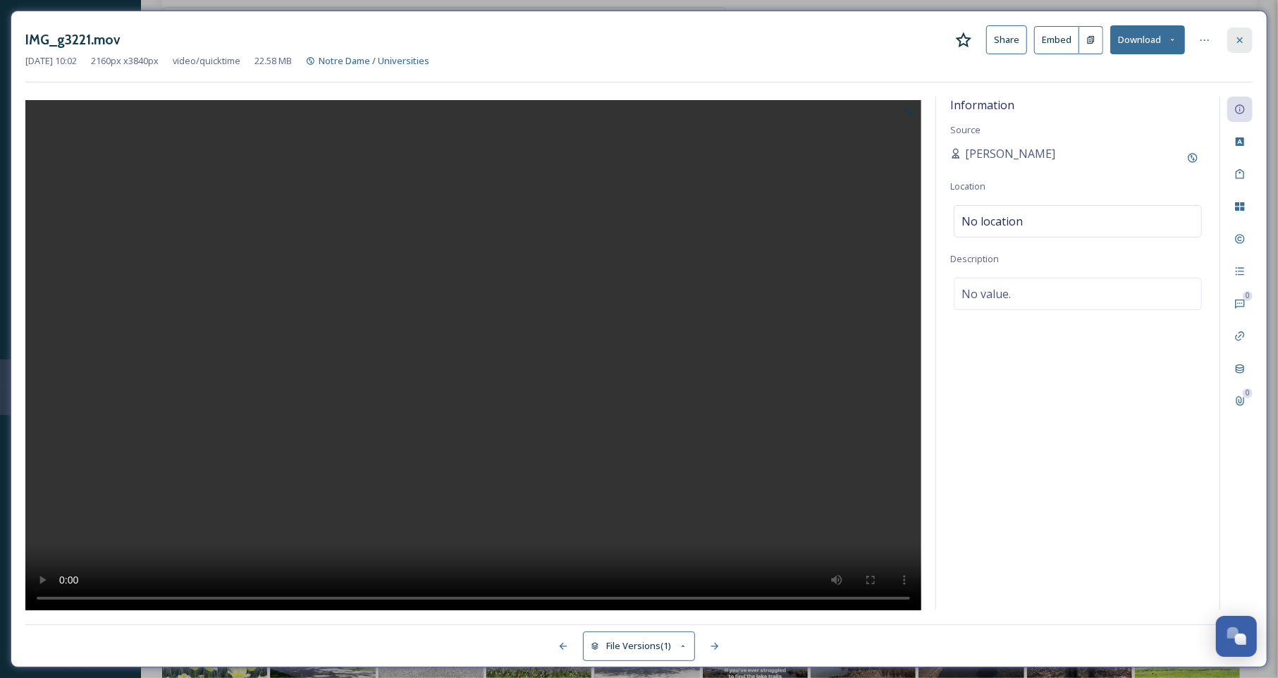
click at [1230, 32] on div at bounding box center [1239, 39] width 25 height 25
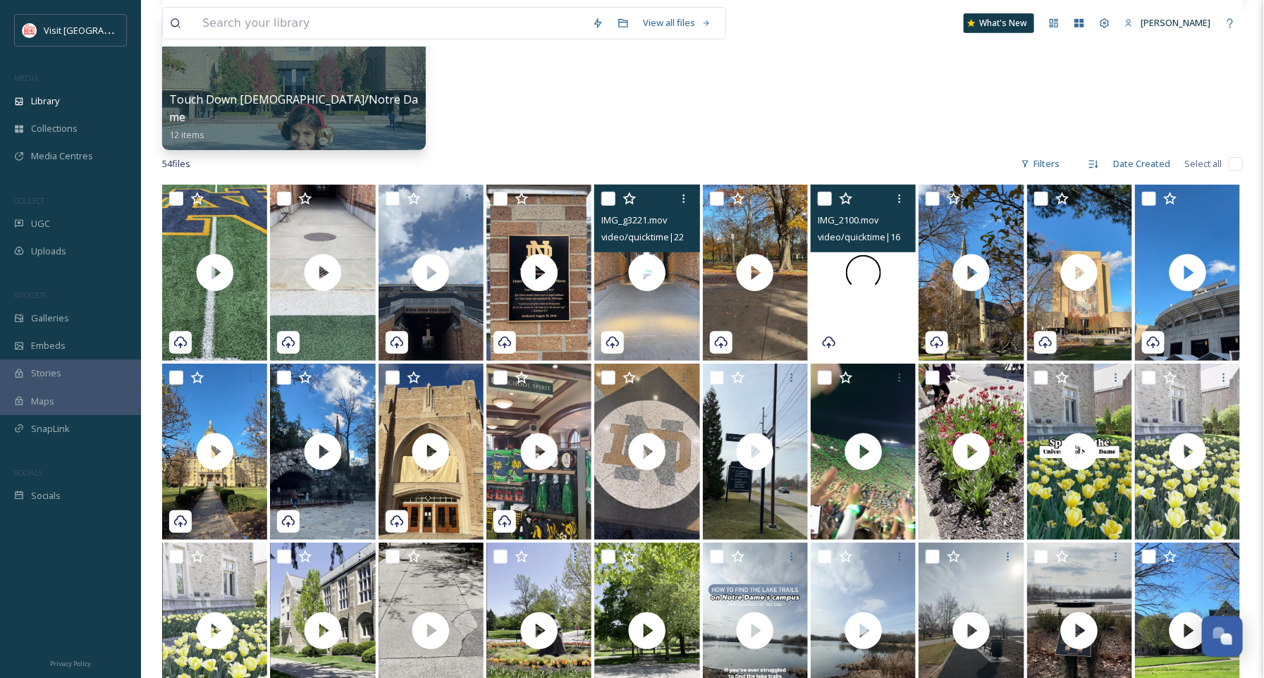
drag, startPoint x: 842, startPoint y: 336, endPoint x: 850, endPoint y: 338, distance: 8.7
click at [850, 338] on div at bounding box center [863, 273] width 105 height 176
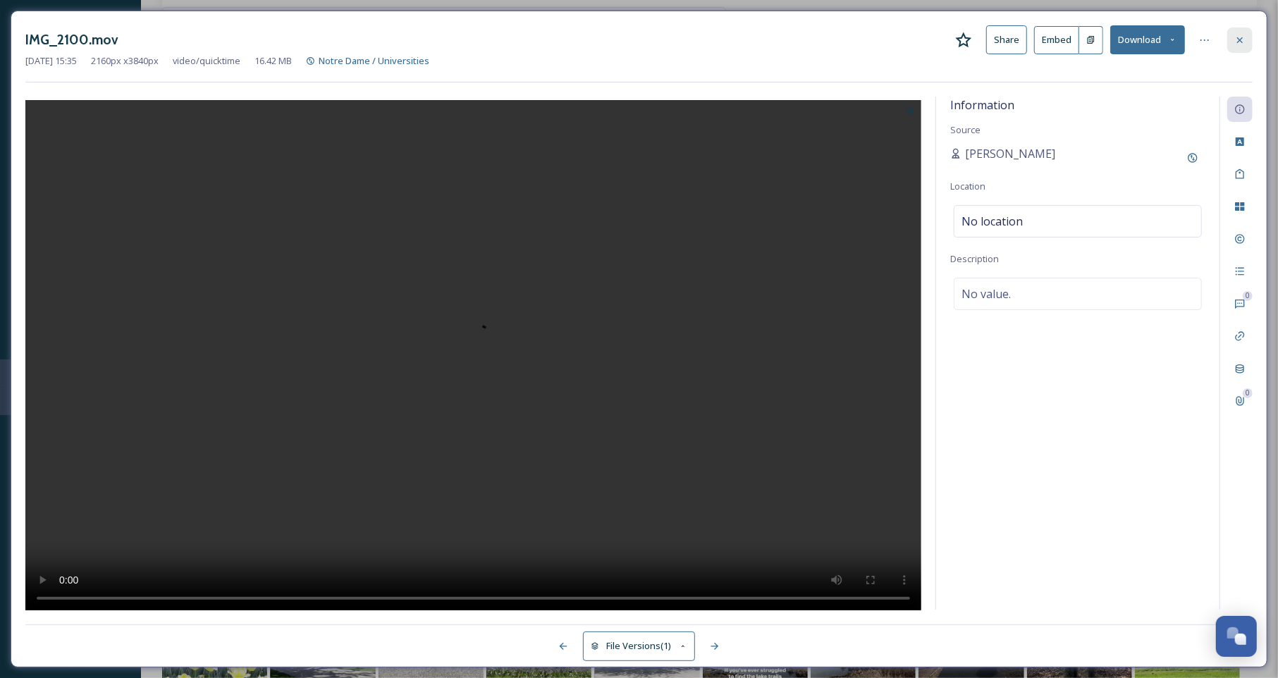
click at [1234, 33] on div at bounding box center [1239, 39] width 25 height 25
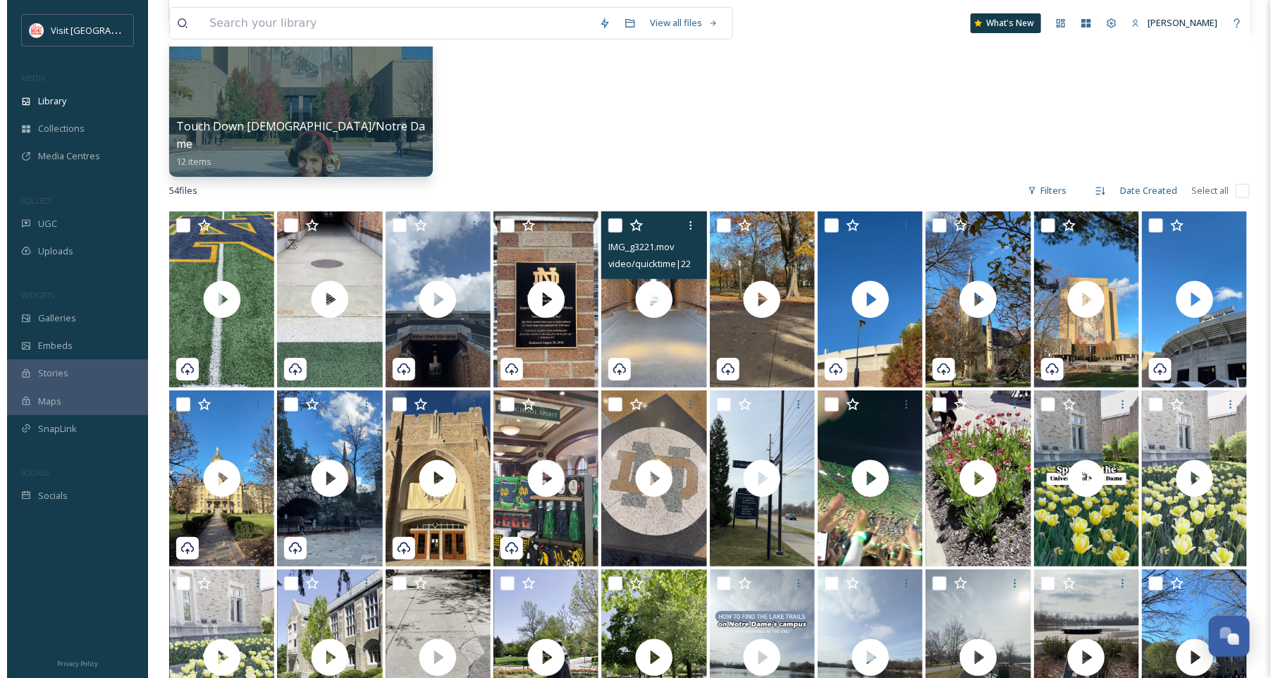
scroll to position [269, 0]
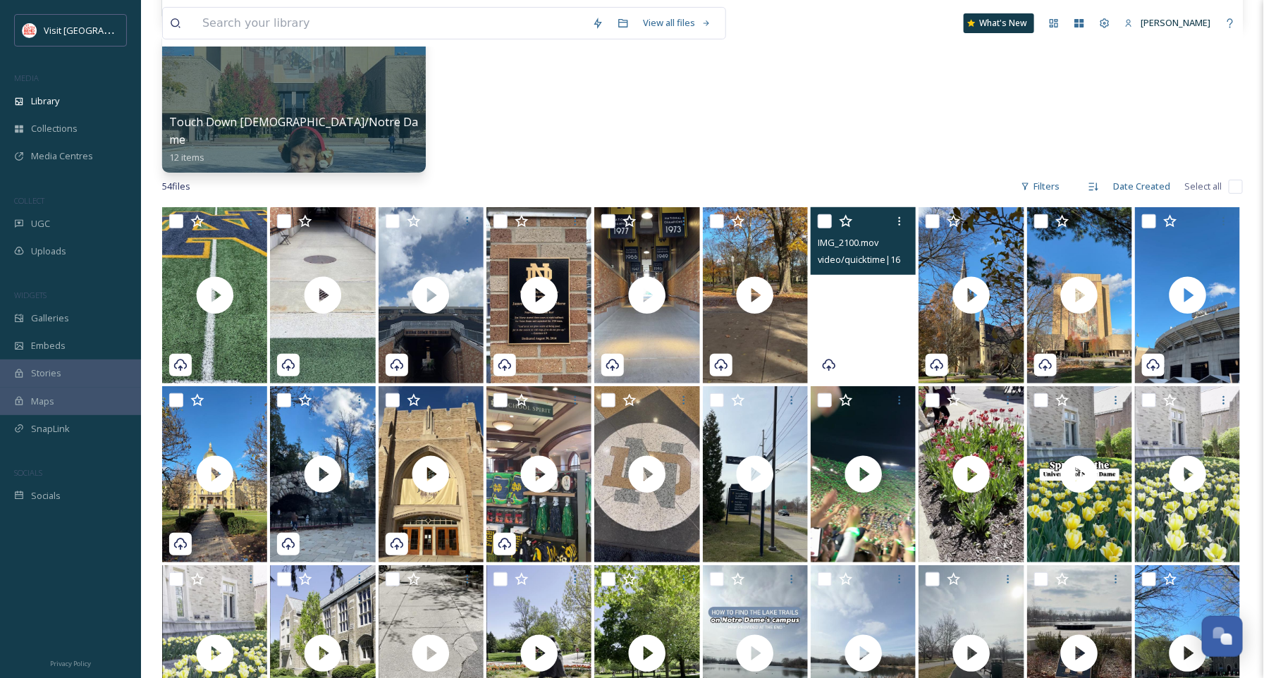
click at [854, 353] on video "IMG_2100.mov" at bounding box center [863, 295] width 105 height 176
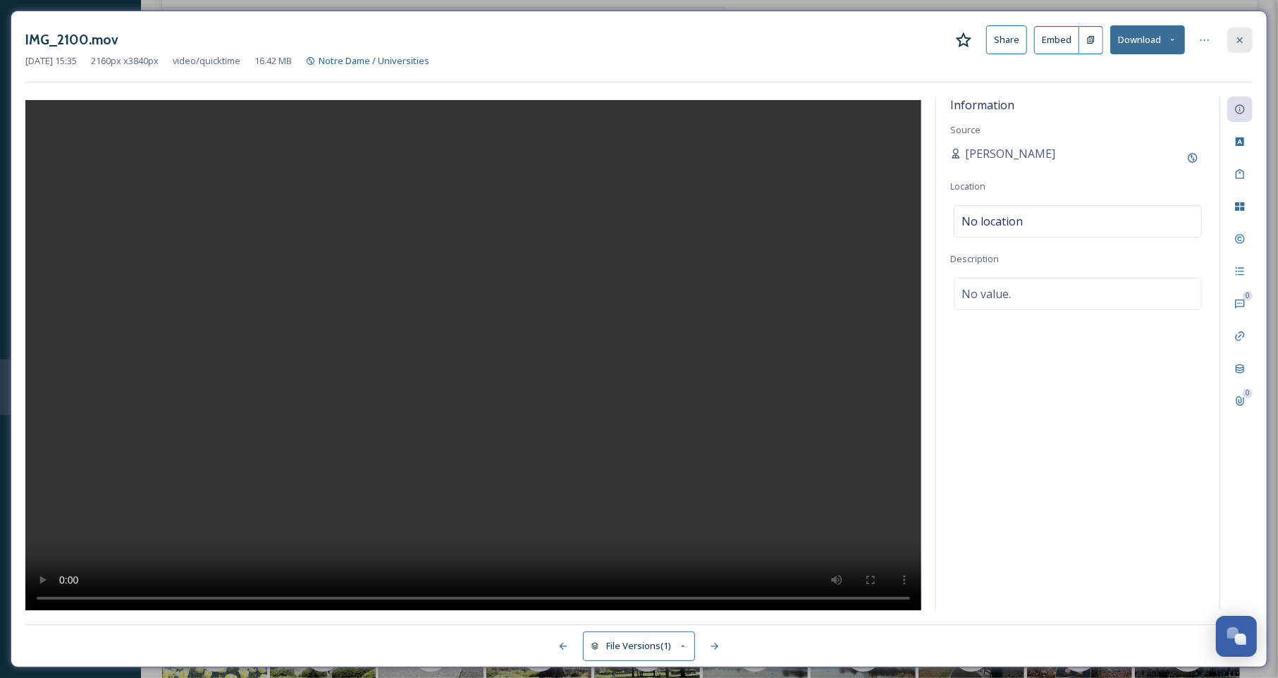
click at [1234, 48] on div at bounding box center [1239, 39] width 25 height 25
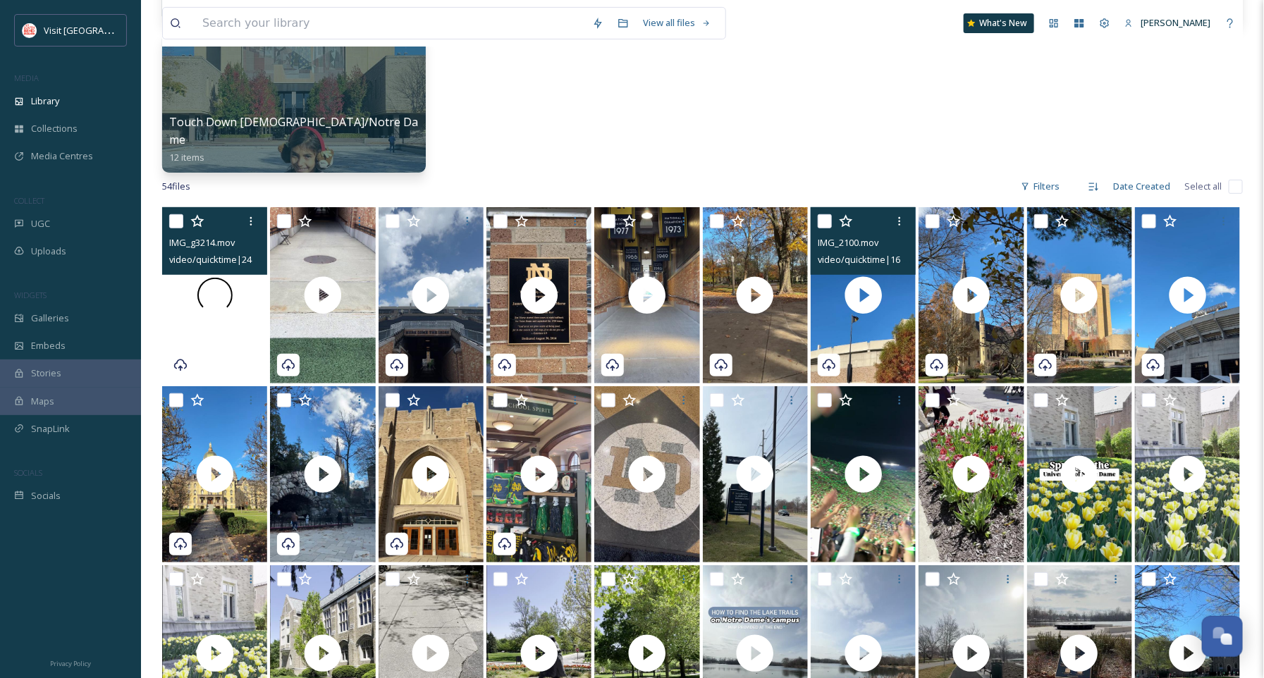
click at [235, 330] on div at bounding box center [214, 295] width 105 height 176
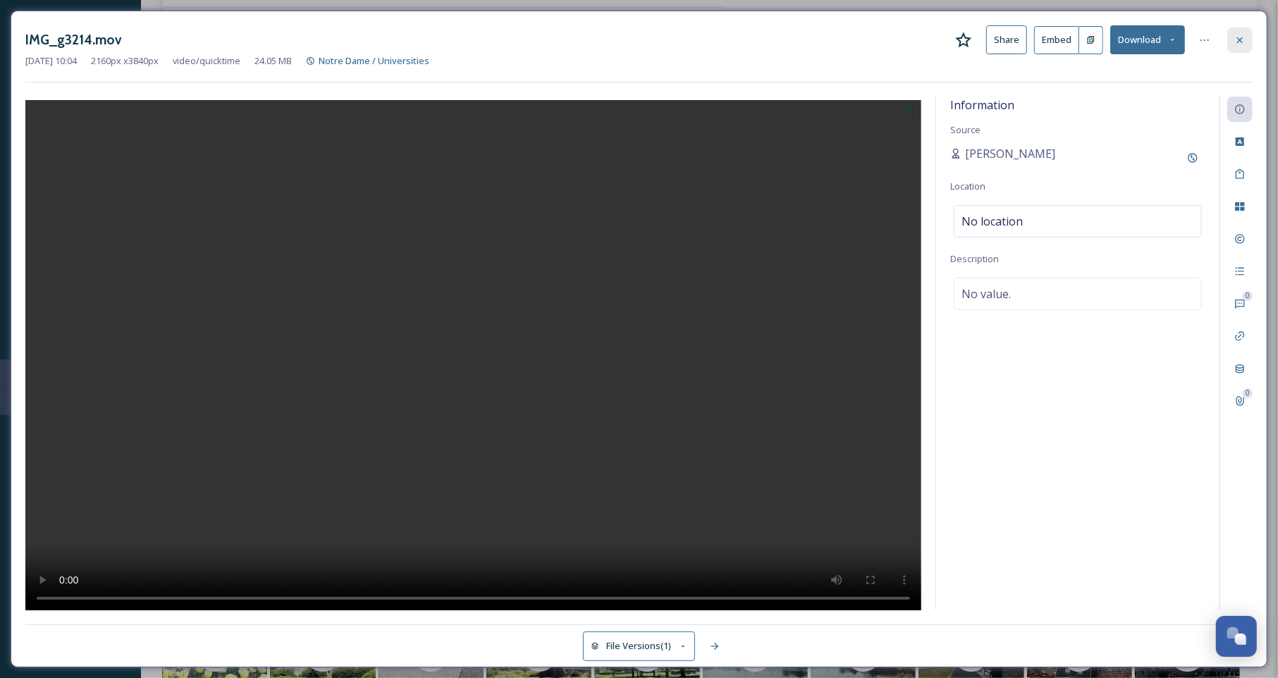
click at [1234, 38] on icon at bounding box center [1239, 40] width 11 height 11
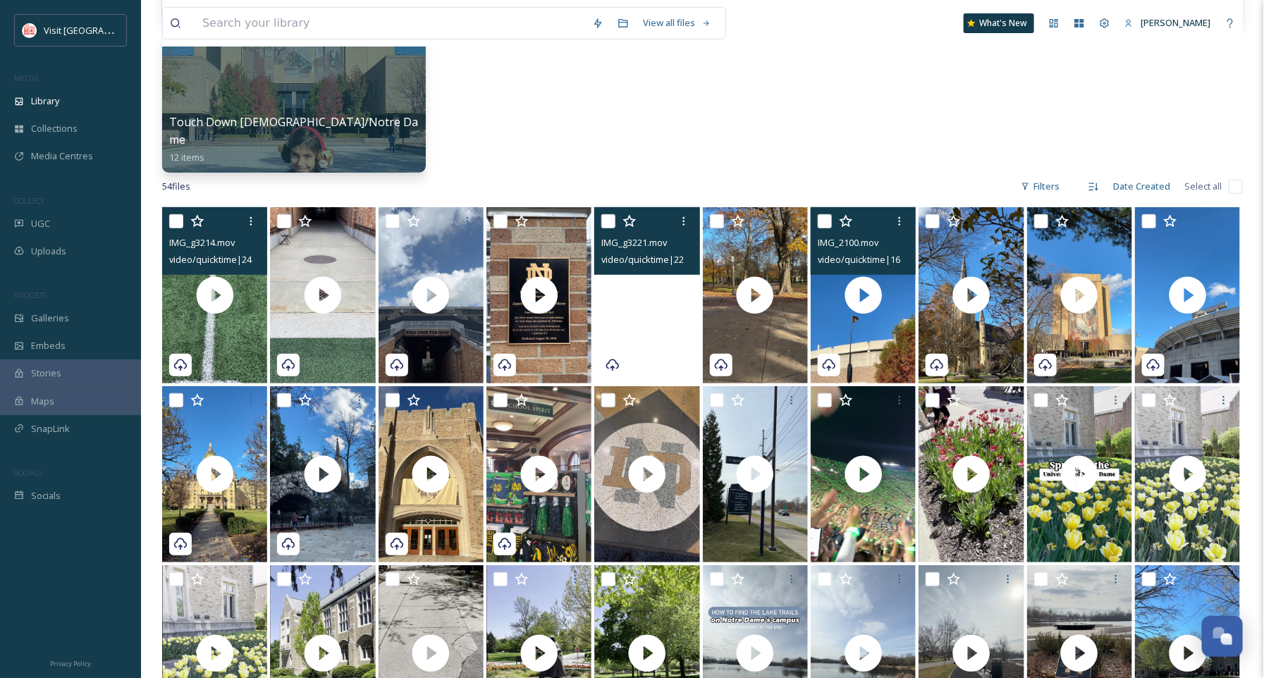
click at [658, 350] on video "IMG_g3221.mov" at bounding box center [646, 295] width 105 height 176
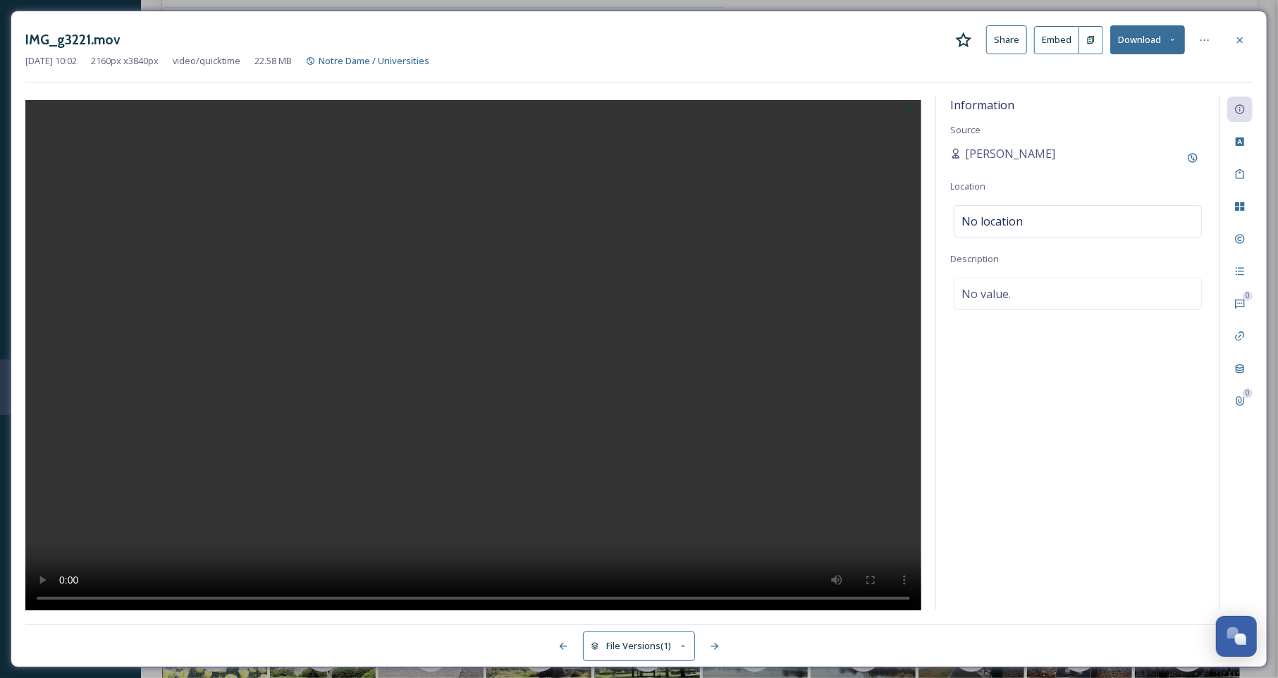
click at [1157, 48] on button "Download" at bounding box center [1147, 39] width 75 height 29
click at [1135, 68] on span "Download Original (2160 x 3840)" at bounding box center [1110, 72] width 133 height 13
click at [1243, 46] on div at bounding box center [1239, 39] width 25 height 25
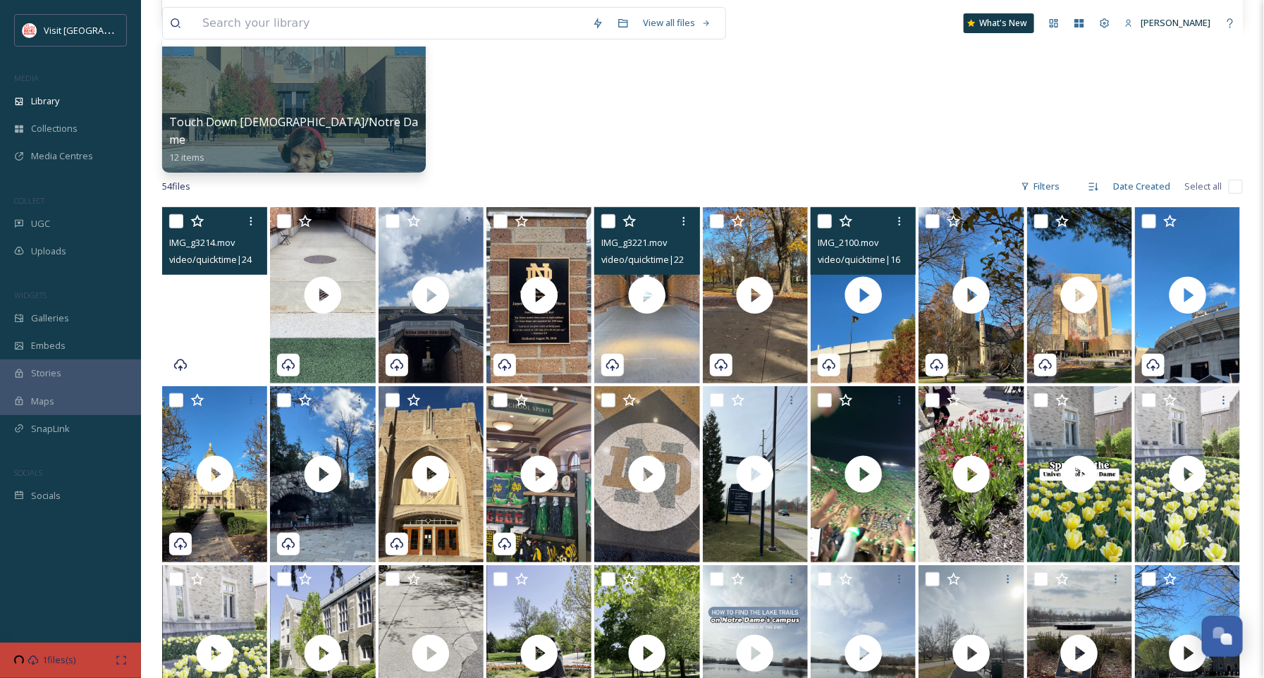
click at [233, 353] on video "IMG_g3214.mov" at bounding box center [214, 295] width 105 height 176
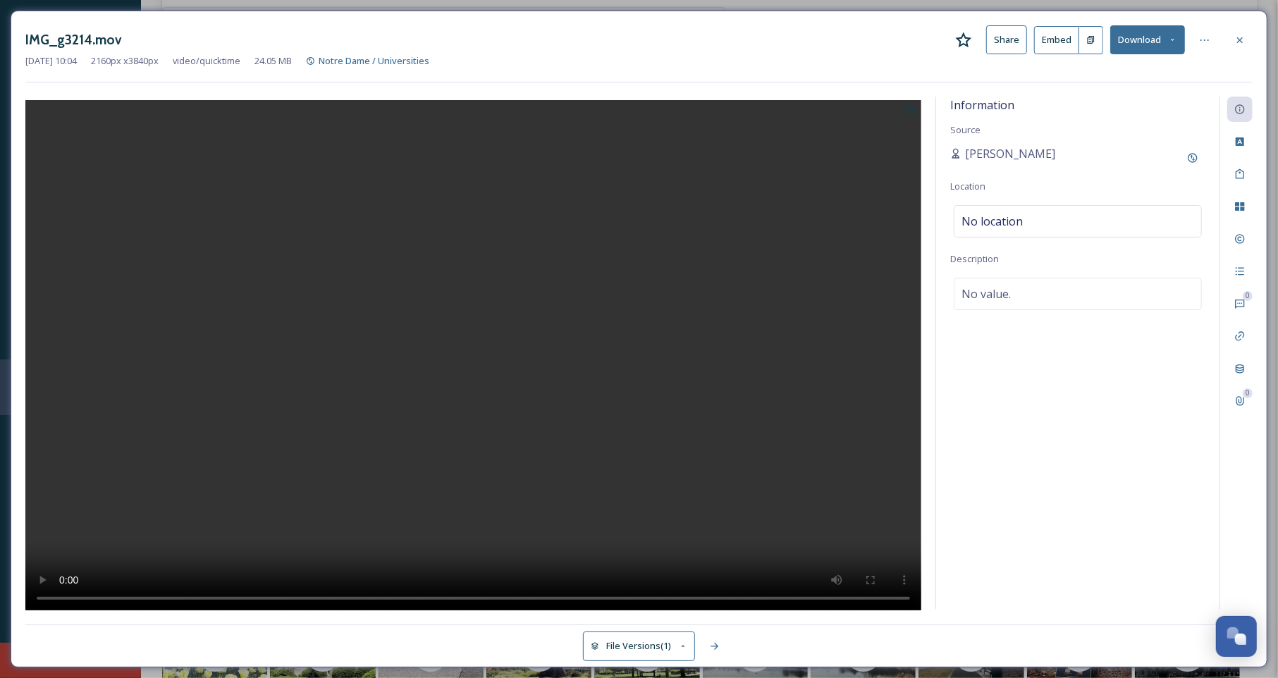
click at [1143, 50] on button "Download" at bounding box center [1147, 39] width 75 height 29
click at [1119, 75] on span "Download Original (2160 x 3840)" at bounding box center [1110, 72] width 133 height 13
click at [830, 183] on div at bounding box center [473, 354] width 896 height 514
click at [1244, 42] on icon at bounding box center [1239, 40] width 11 height 11
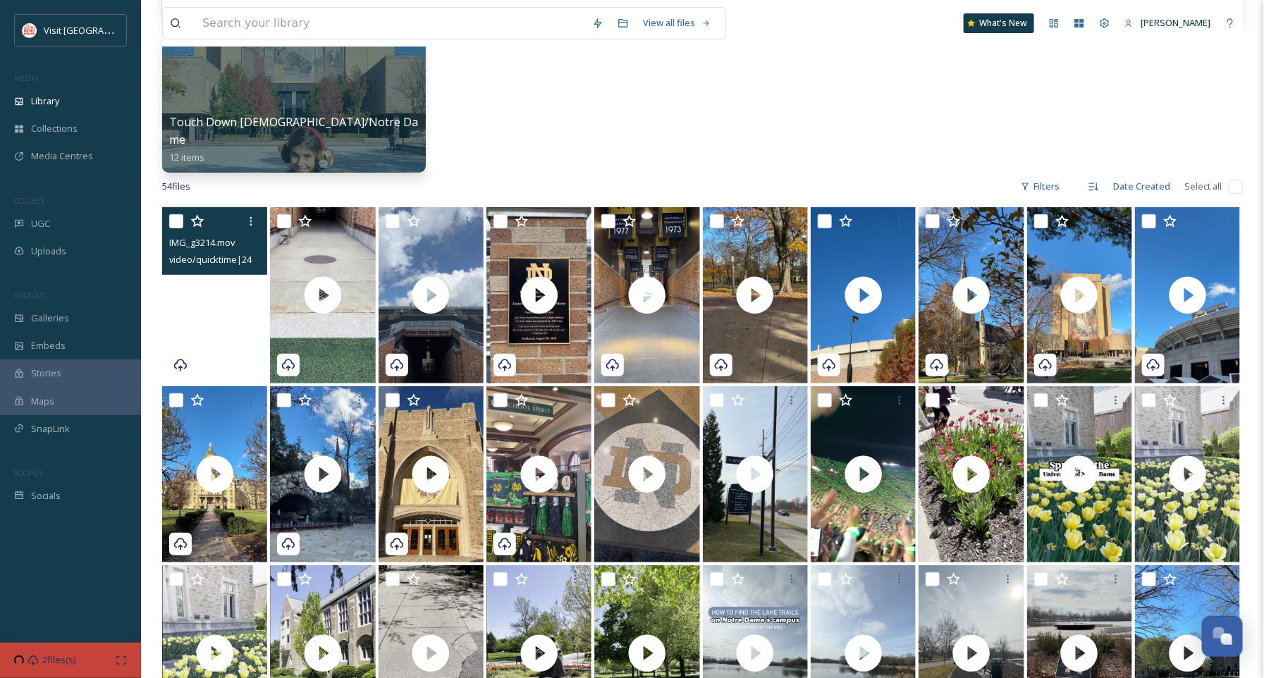
click at [236, 330] on video "IMG_g3214.mov" at bounding box center [214, 295] width 105 height 176
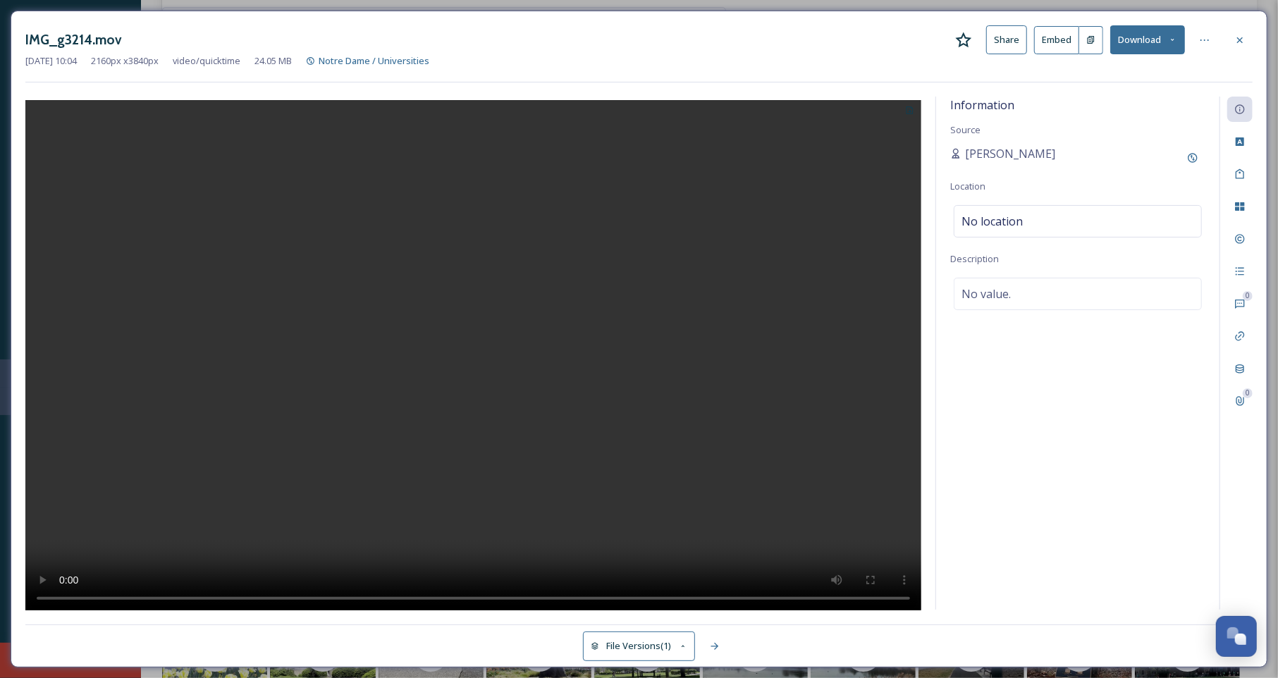
click at [1163, 38] on button "Download" at bounding box center [1147, 39] width 75 height 29
click at [1125, 73] on span "Download Original (2160 x 3840)" at bounding box center [1110, 72] width 133 height 13
click at [1248, 34] on div at bounding box center [1239, 39] width 25 height 25
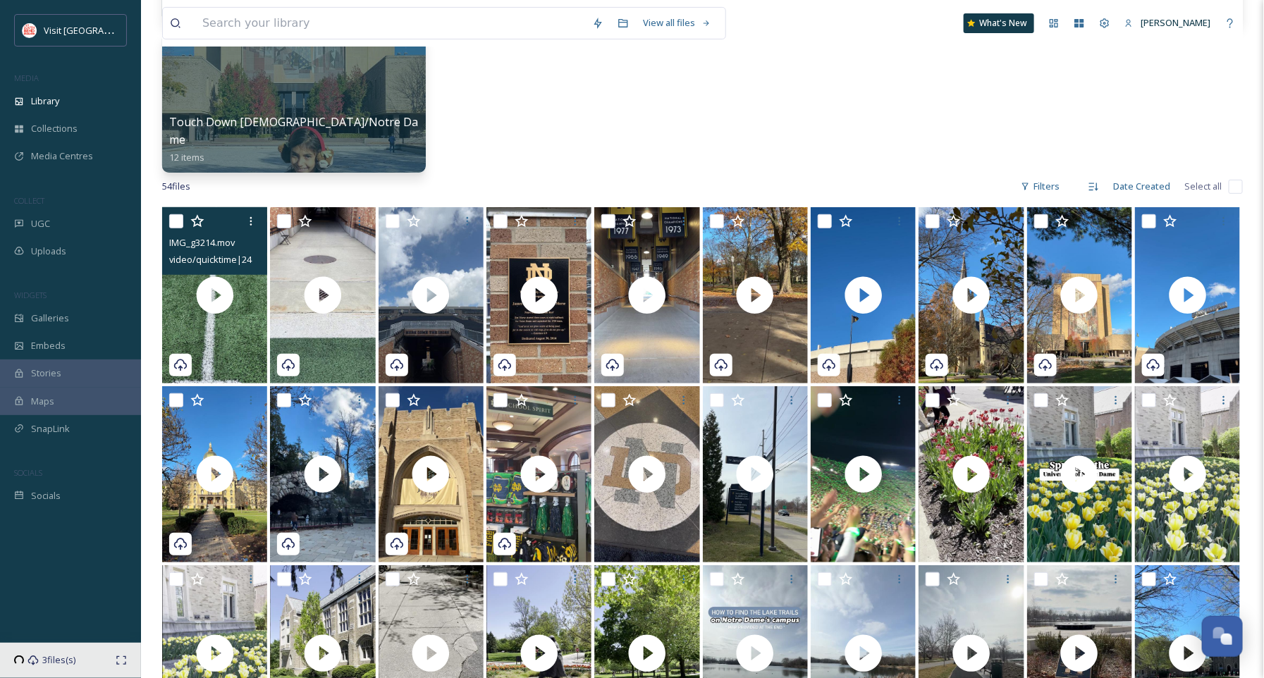
click at [16, 658] on span at bounding box center [19, 661] width 10 height 10
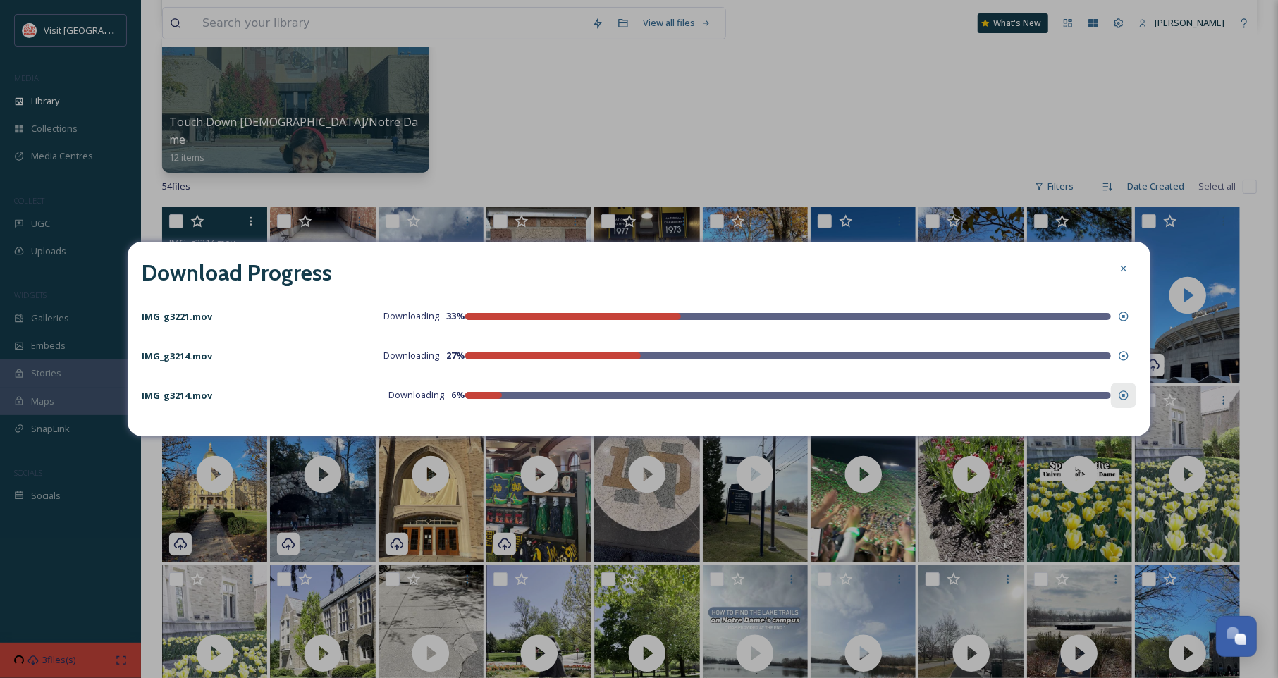
click at [1123, 395] on icon at bounding box center [1123, 394] width 9 height 9
click at [1118, 394] on icon at bounding box center [1123, 395] width 11 height 11
click at [1129, 268] on div at bounding box center [1123, 268] width 25 height 25
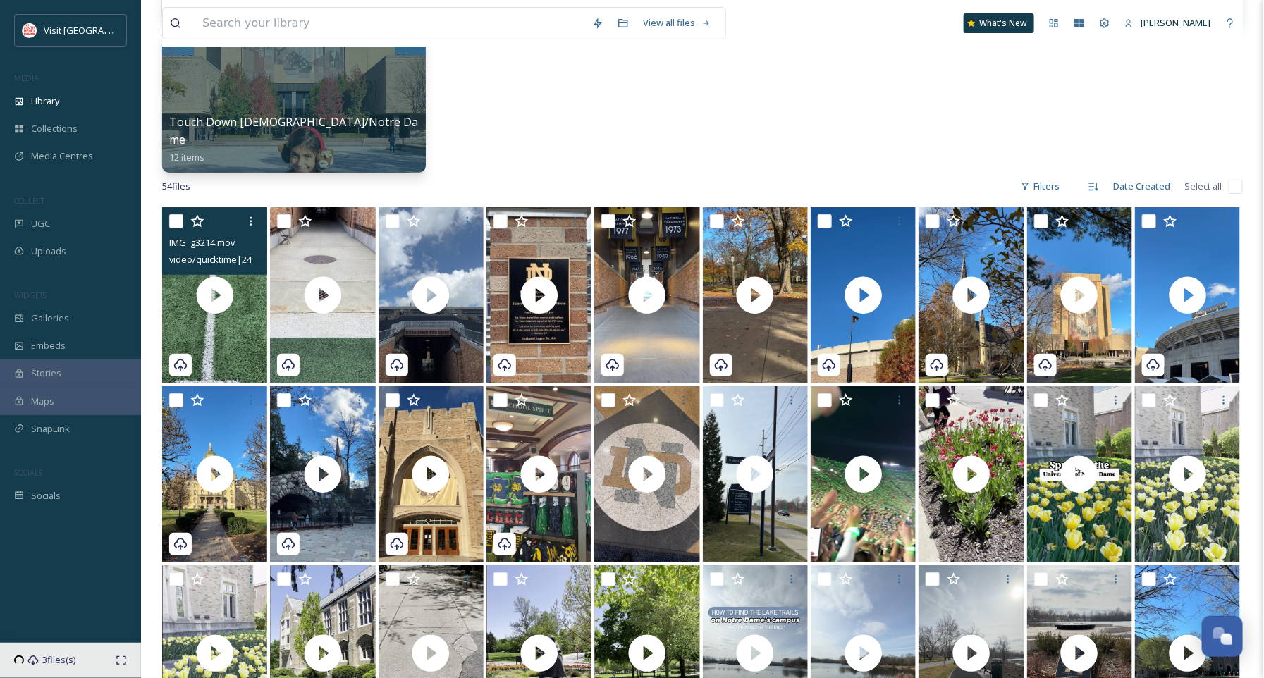
click at [39, 658] on div "3 files(s)" at bounding box center [70, 660] width 141 height 35
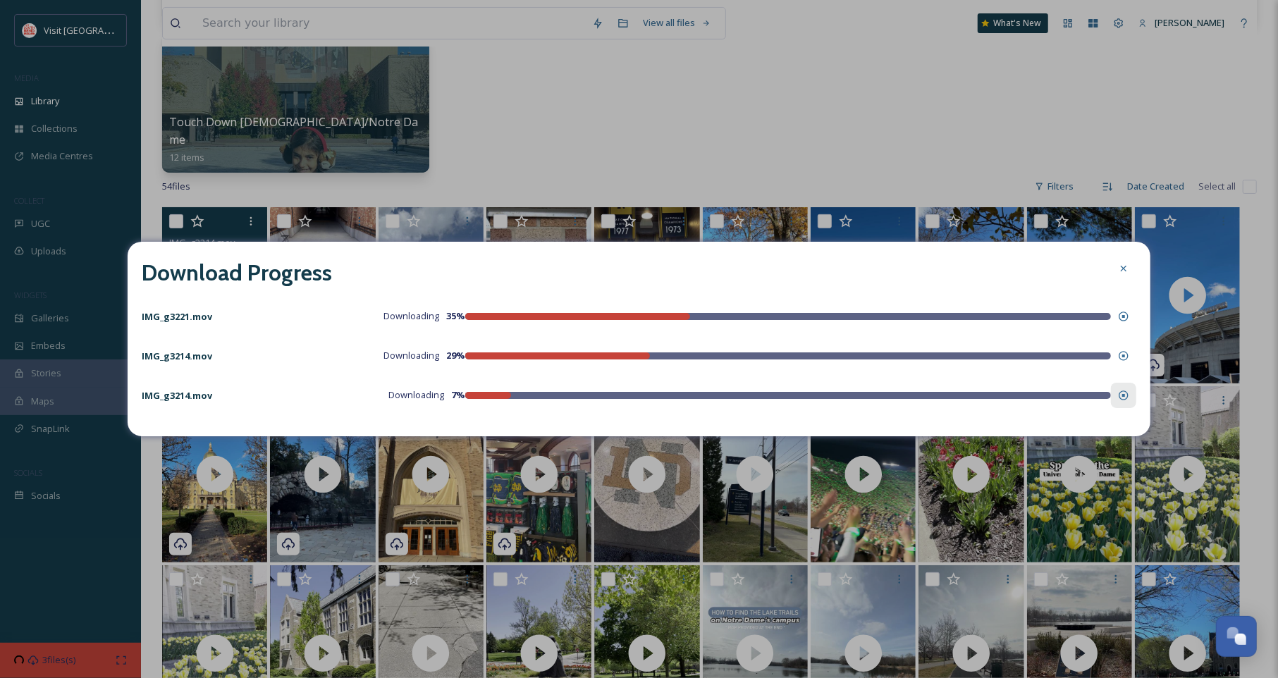
click at [1131, 399] on div at bounding box center [1123, 395] width 25 height 25
click at [1120, 392] on icon at bounding box center [1123, 394] width 9 height 9
click at [1122, 275] on div at bounding box center [1123, 268] width 25 height 25
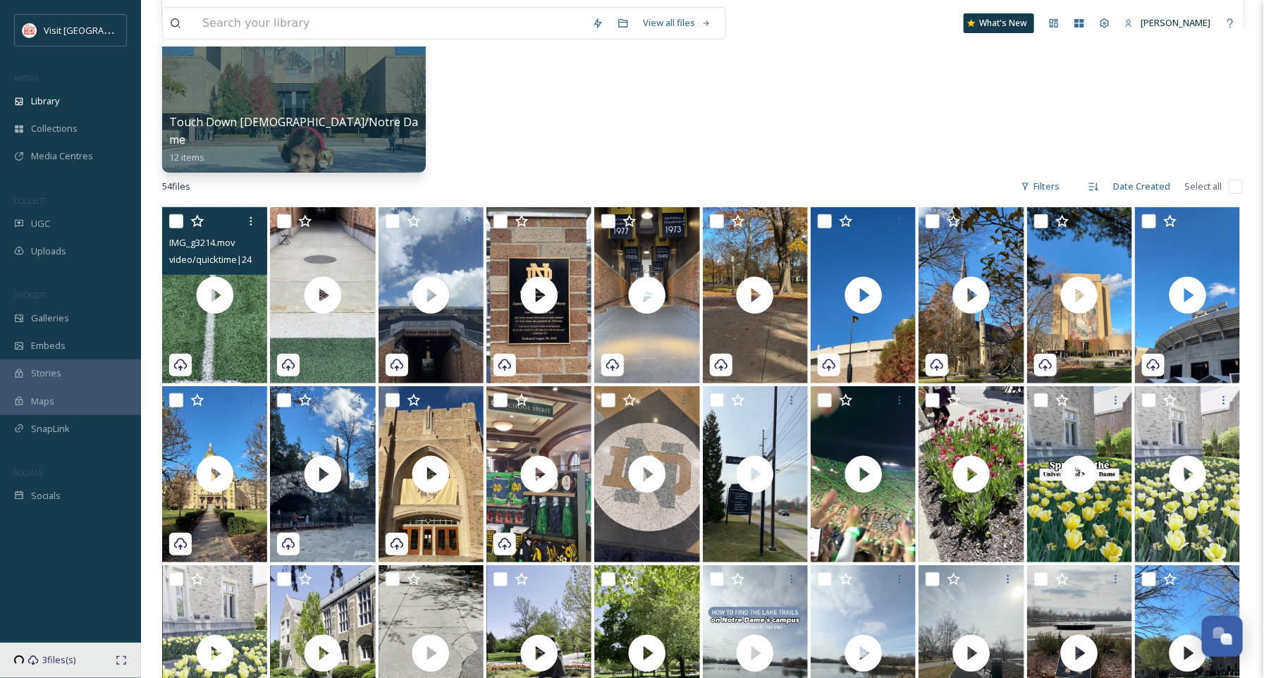
click at [41, 655] on div "3 files(s)" at bounding box center [70, 660] width 141 height 35
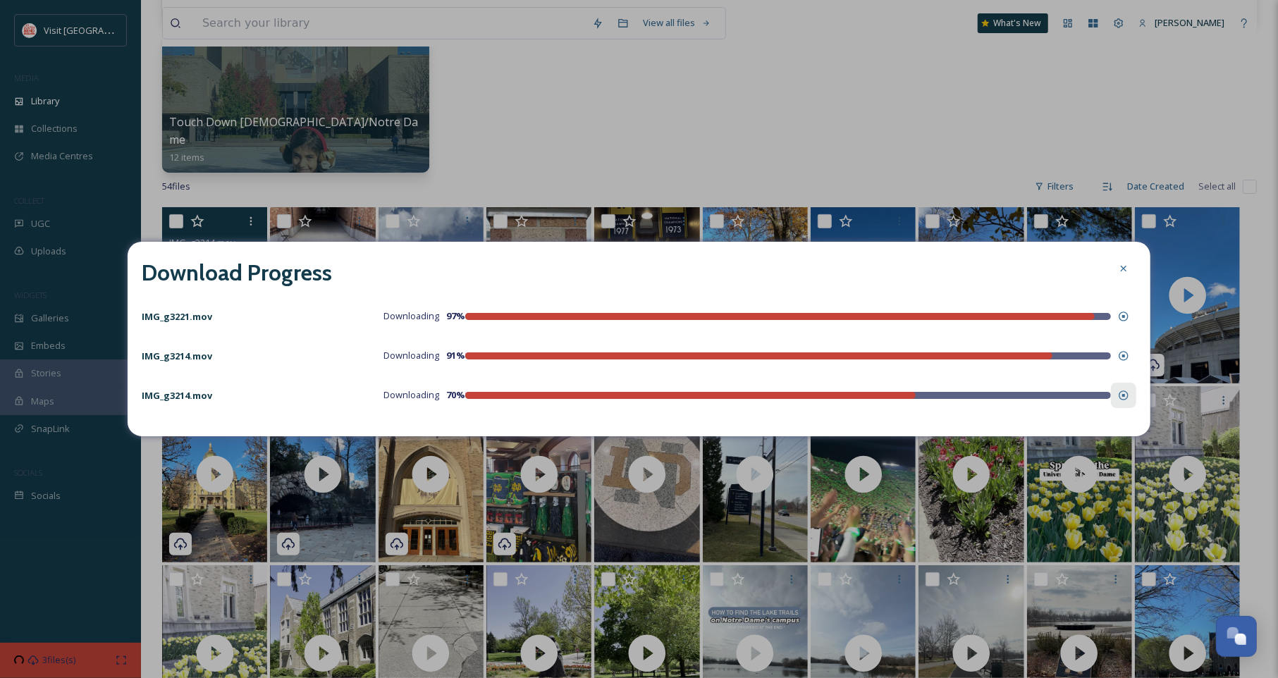
click at [1118, 398] on icon at bounding box center [1123, 395] width 11 height 11
